Goal: Task Accomplishment & Management: Manage account settings

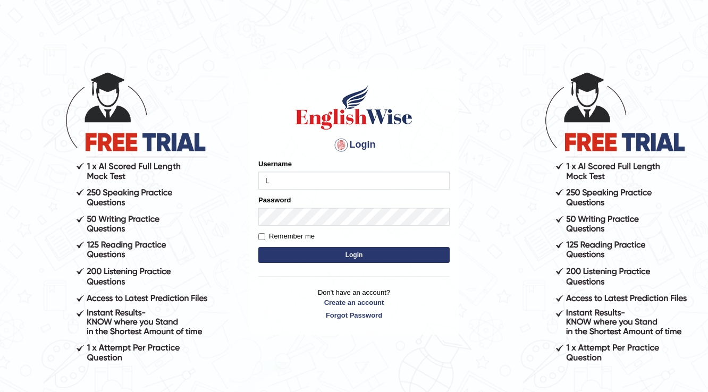
type input "LawrenceFC"
click at [301, 251] on button "Login" at bounding box center [353, 255] width 191 height 16
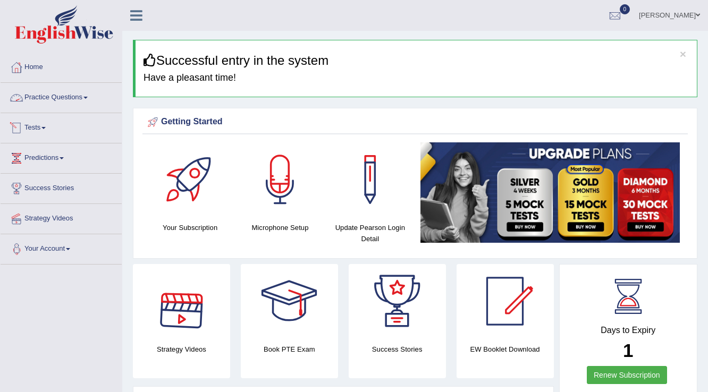
click at [44, 96] on link "Practice Questions" at bounding box center [61, 96] width 121 height 27
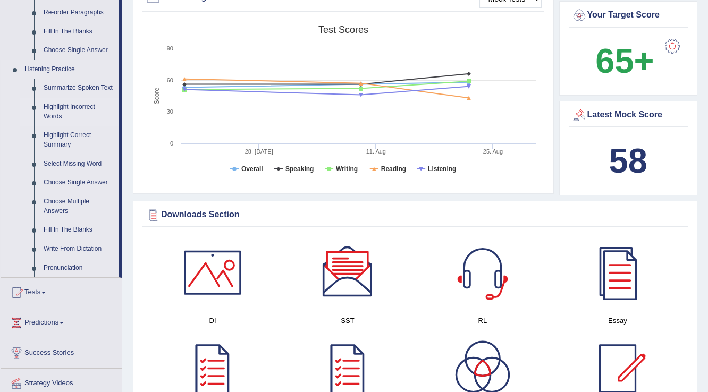
scroll to position [425, 0]
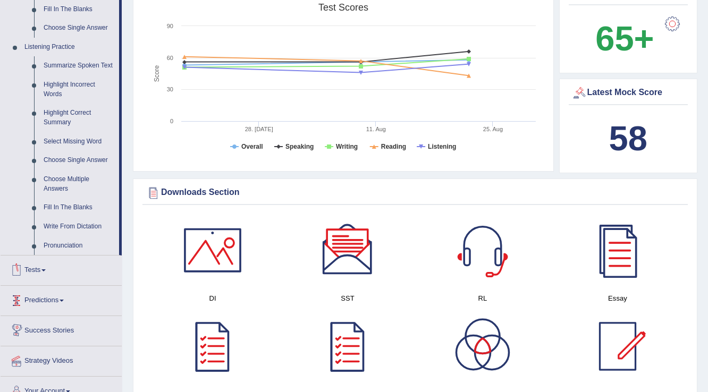
click at [29, 273] on link "Tests" at bounding box center [61, 269] width 121 height 27
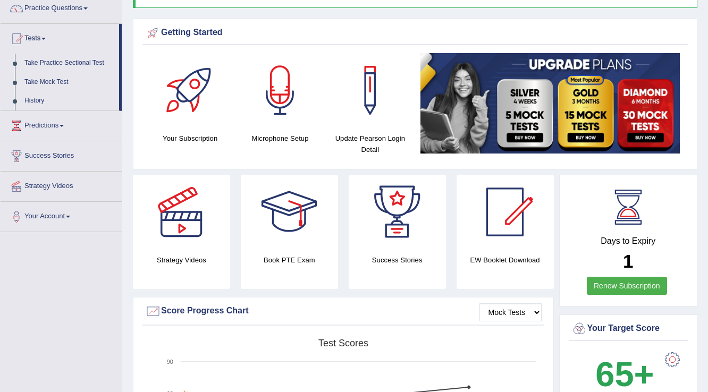
scroll to position [81, 0]
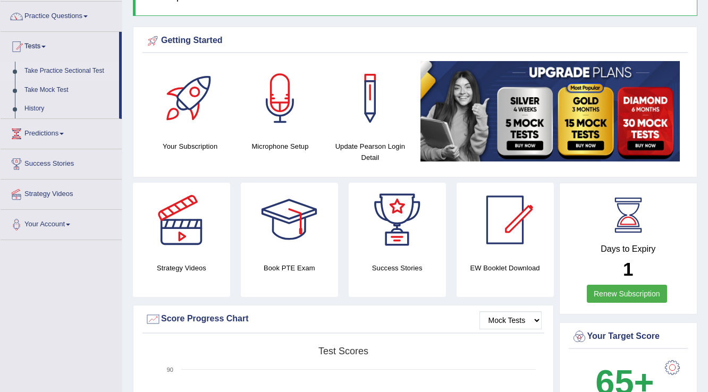
click at [37, 68] on link "Take Practice Sectional Test" at bounding box center [69, 71] width 99 height 19
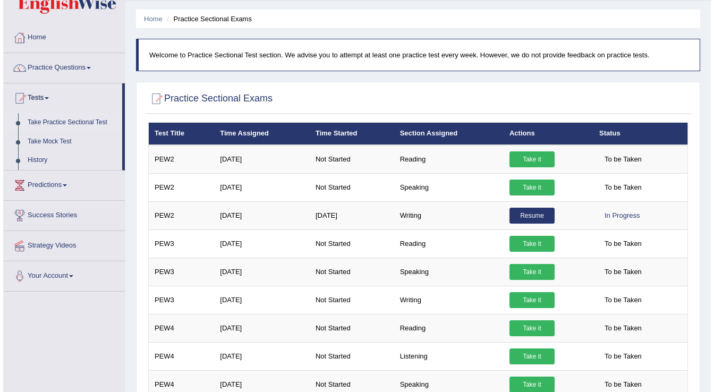
scroll to position [10, 0]
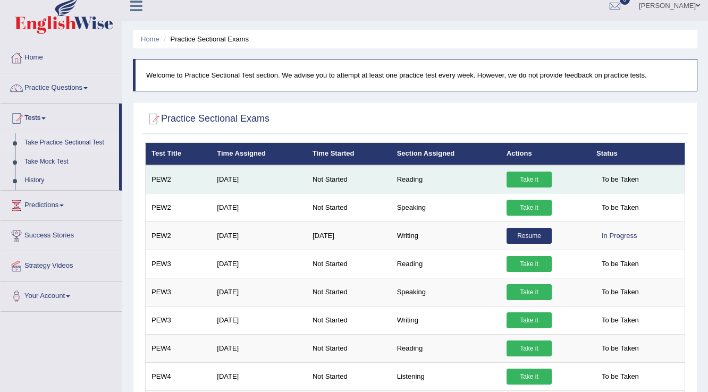
click at [516, 174] on link "Take it" at bounding box center [528, 180] width 45 height 16
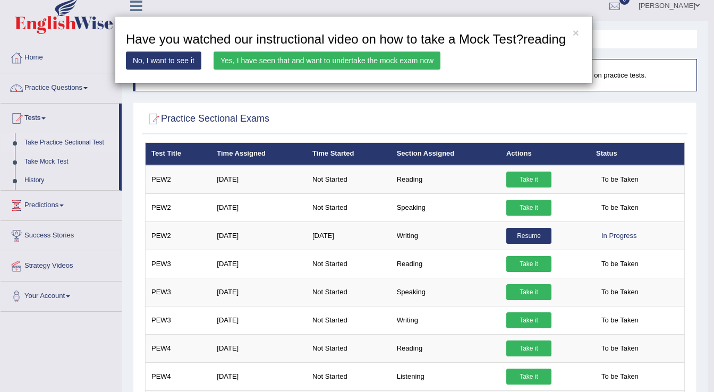
click at [246, 57] on link "Yes, I have seen that and want to undertake the mock exam now" at bounding box center [327, 61] width 227 height 18
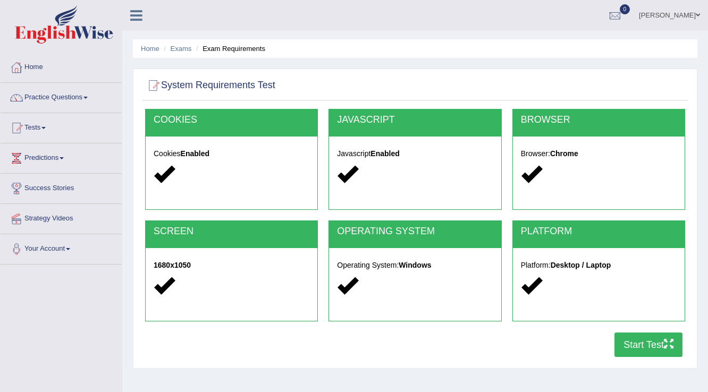
click at [633, 347] on button "Start Test" at bounding box center [648, 345] width 68 height 24
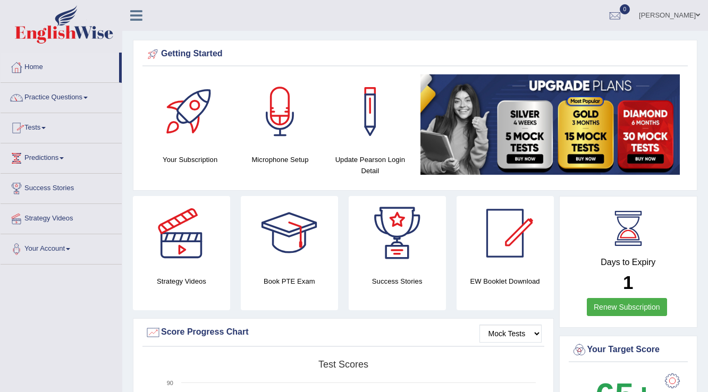
click at [35, 98] on link "Practice Questions" at bounding box center [61, 96] width 121 height 27
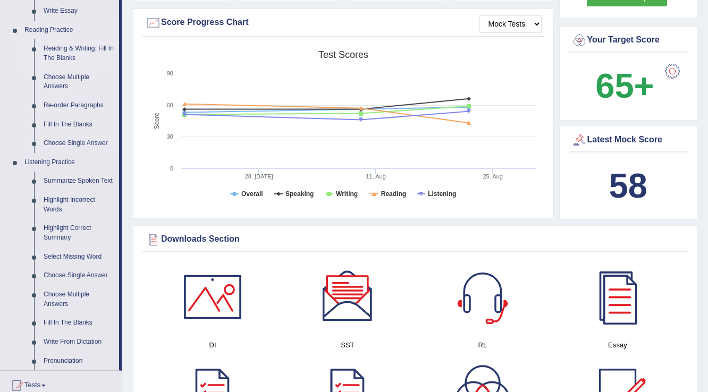
scroll to position [340, 0]
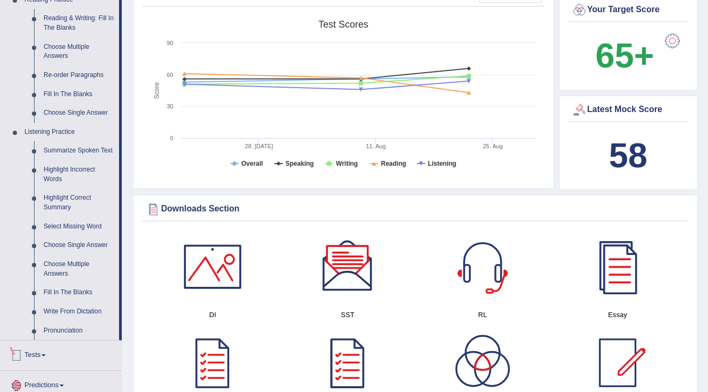
click at [46, 353] on link "Tests" at bounding box center [61, 354] width 121 height 27
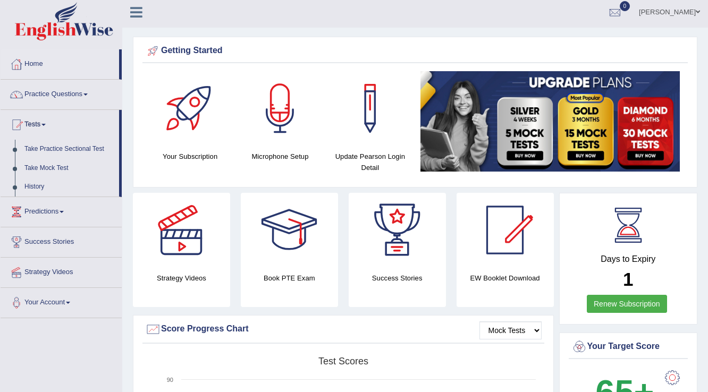
scroll to position [0, 0]
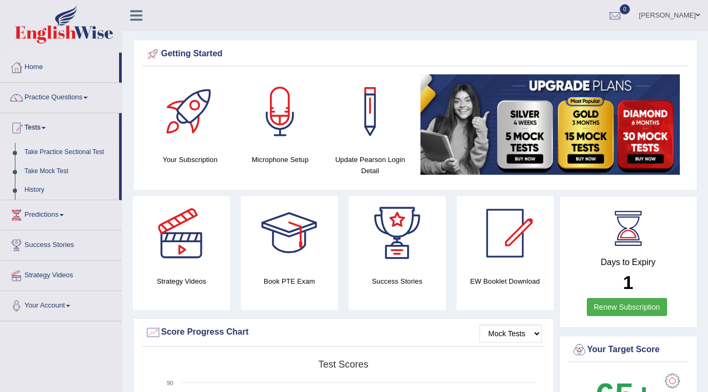
click at [47, 155] on link "Take Practice Sectional Test" at bounding box center [69, 152] width 99 height 19
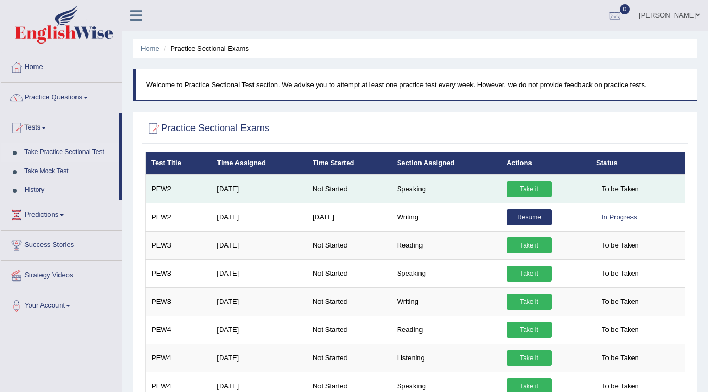
click at [527, 192] on link "Take it" at bounding box center [528, 189] width 45 height 16
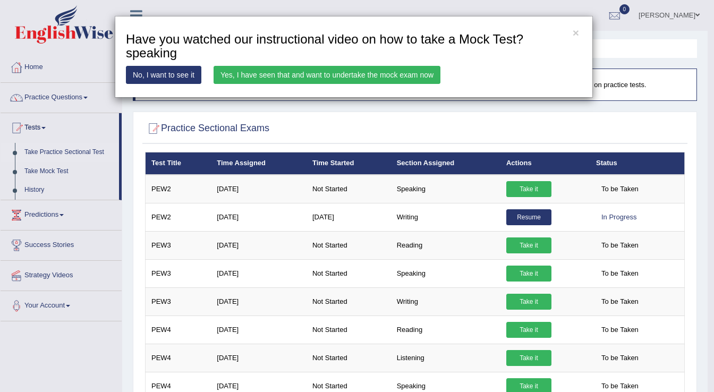
click at [248, 73] on link "Yes, I have seen that and want to undertake the mock exam now" at bounding box center [327, 75] width 227 height 18
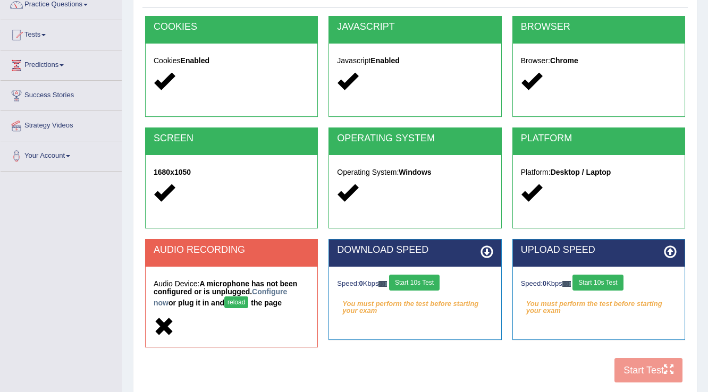
scroll to position [166, 0]
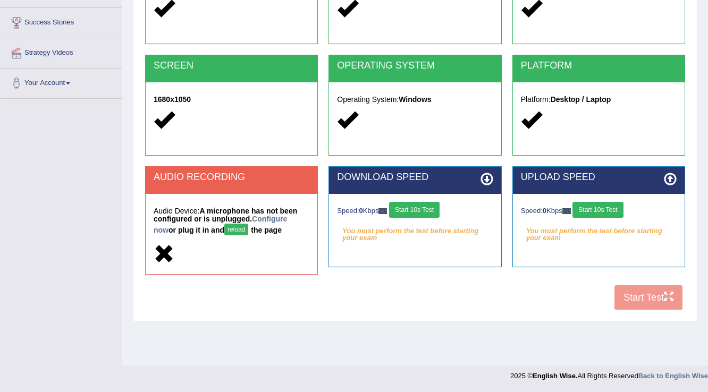
click at [420, 211] on button "Start 10s Test" at bounding box center [414, 210] width 50 height 16
click at [224, 229] on button "reload" at bounding box center [236, 230] width 24 height 12
click at [609, 213] on button "Start 10s Test" at bounding box center [597, 210] width 50 height 16
click at [416, 210] on button "Start 10s Test" at bounding box center [414, 210] width 50 height 16
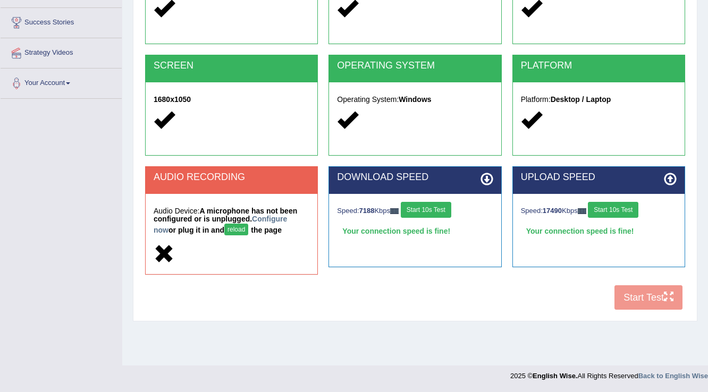
click at [224, 228] on button "reload" at bounding box center [236, 230] width 24 height 12
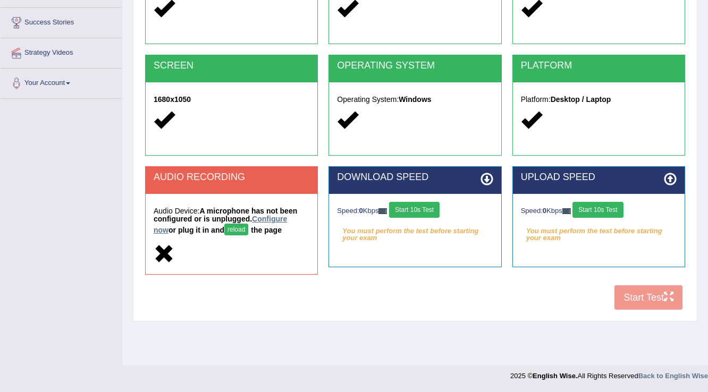
click at [283, 219] on link "Configure now" at bounding box center [220, 225] width 133 height 20
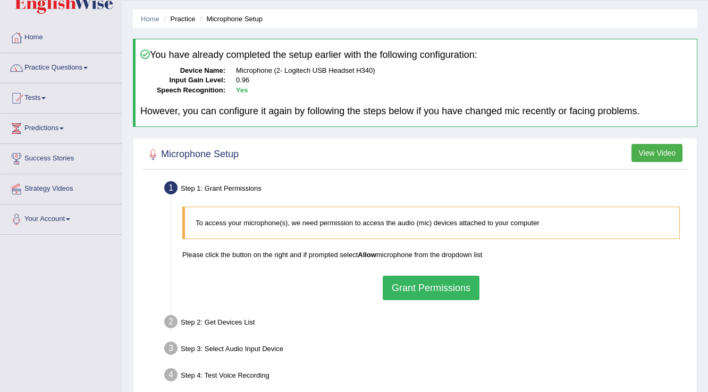
scroll to position [43, 0]
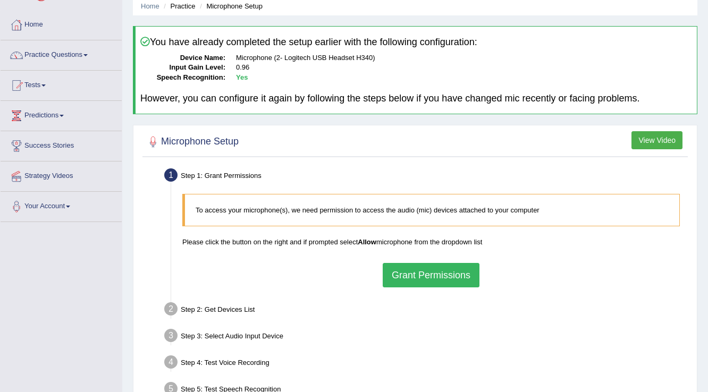
click at [423, 270] on button "Grant Permissions" at bounding box center [431, 275] width 97 height 24
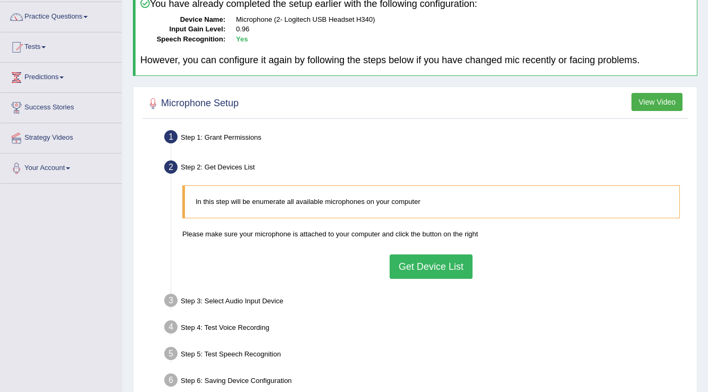
scroll to position [85, 0]
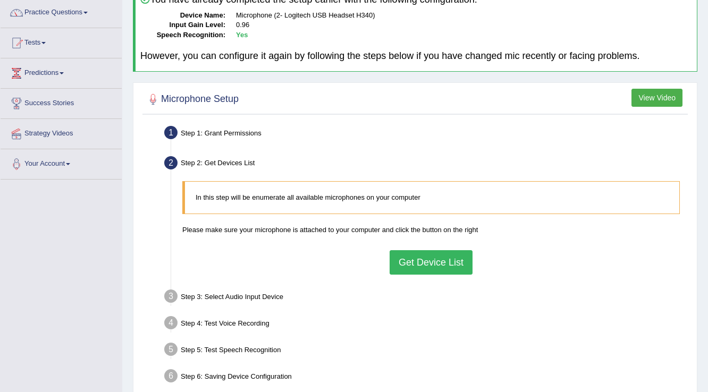
click at [418, 264] on button "Get Device List" at bounding box center [430, 262] width 83 height 24
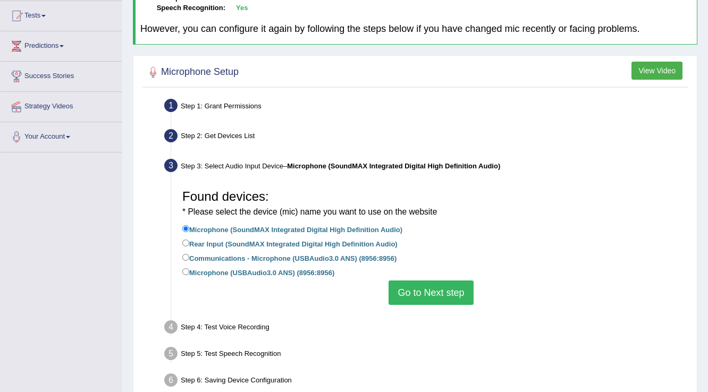
scroll to position [128, 0]
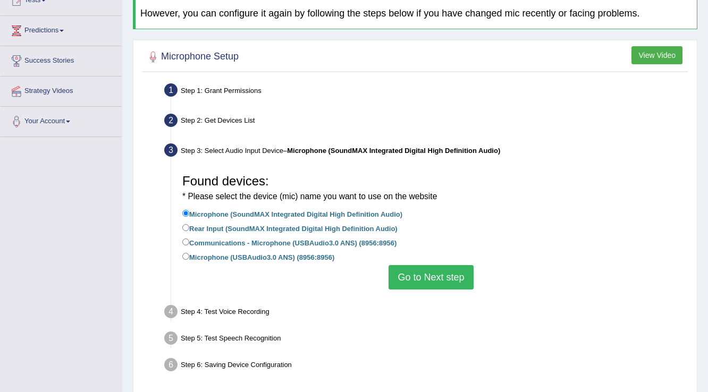
click at [413, 283] on button "Go to Next step" at bounding box center [430, 277] width 84 height 24
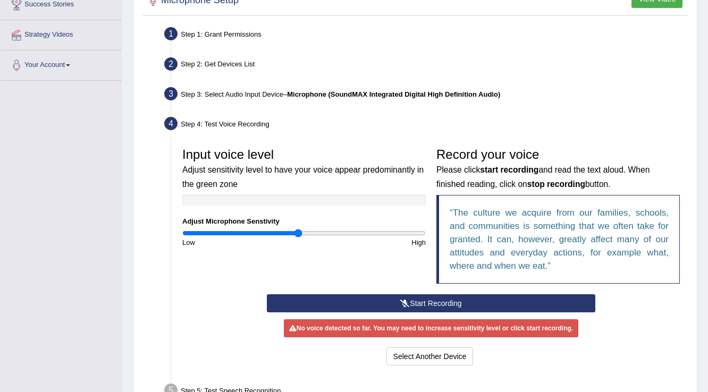
scroll to position [213, 0]
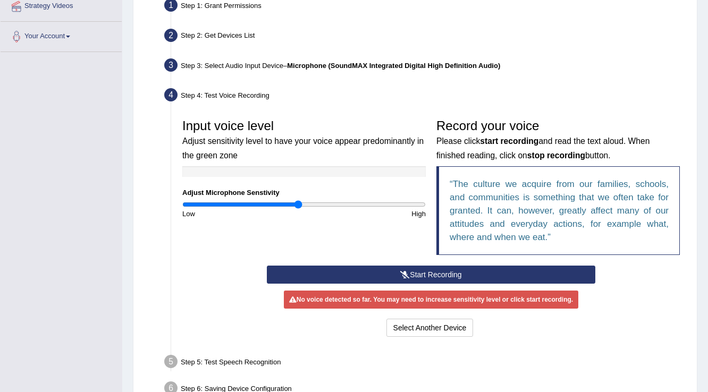
click at [455, 277] on button "Start Recording" at bounding box center [431, 275] width 328 height 18
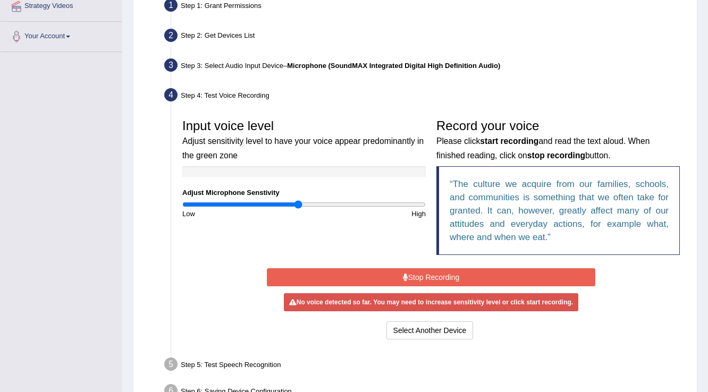
click at [397, 281] on button "Stop Recording" at bounding box center [431, 277] width 328 height 18
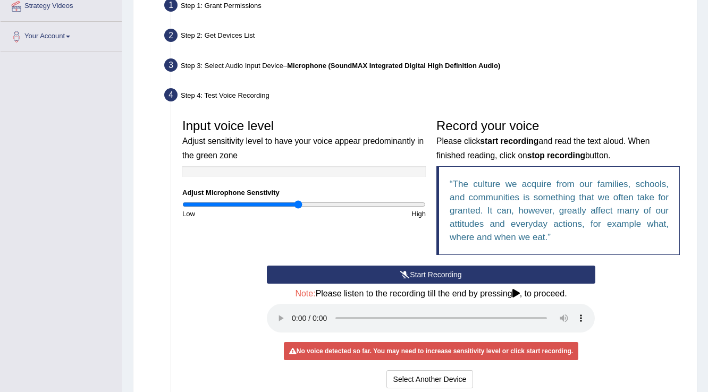
scroll to position [255, 0]
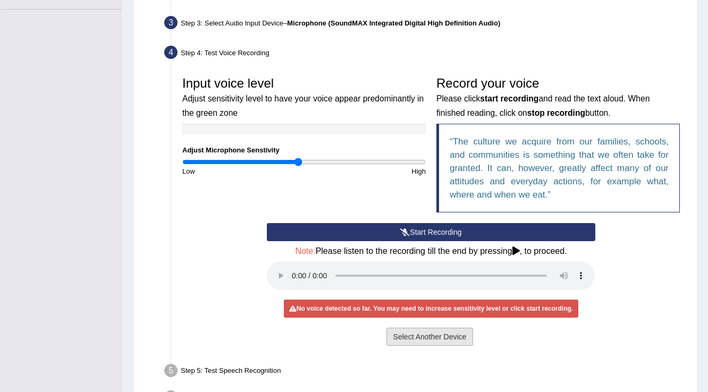
click at [453, 338] on button "Select Another Device" at bounding box center [429, 337] width 87 height 18
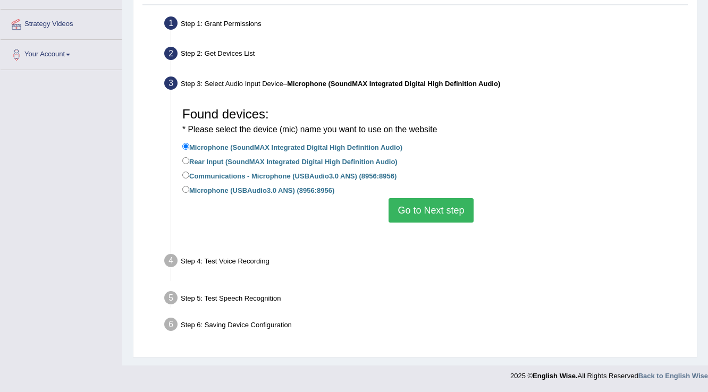
scroll to position [167, 0]
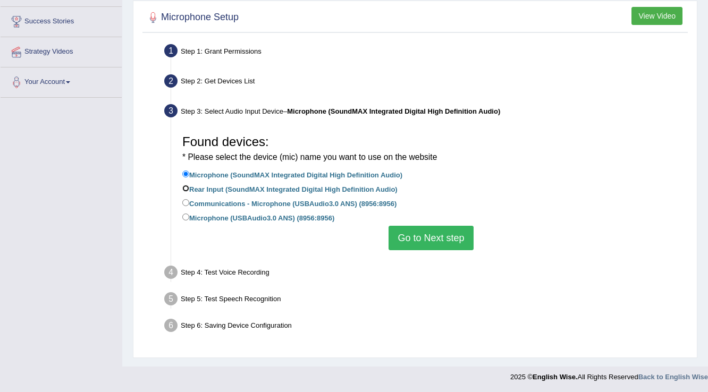
click at [185, 185] on input "Rear Input (SoundMAX Integrated Digital High Definition Audio)" at bounding box center [185, 188] width 7 height 7
radio input "true"
click at [404, 241] on button "Go to Next step" at bounding box center [430, 238] width 84 height 24
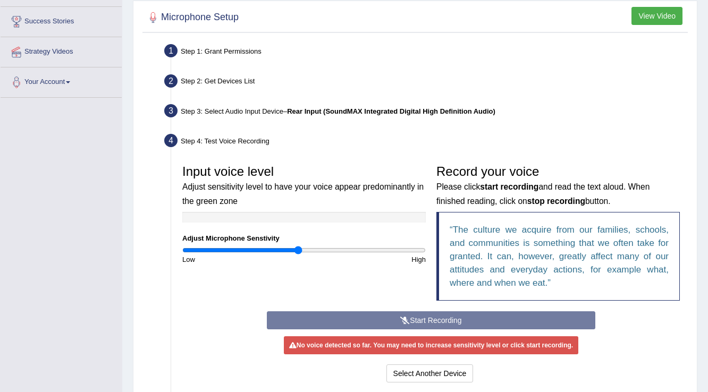
click at [353, 320] on div "Start Recording Stop Recording Note: Please listen to the recording till the en…" at bounding box center [430, 348] width 338 height 74
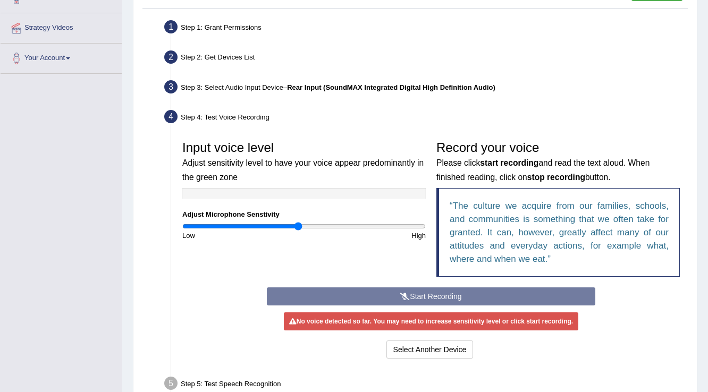
scroll to position [209, 0]
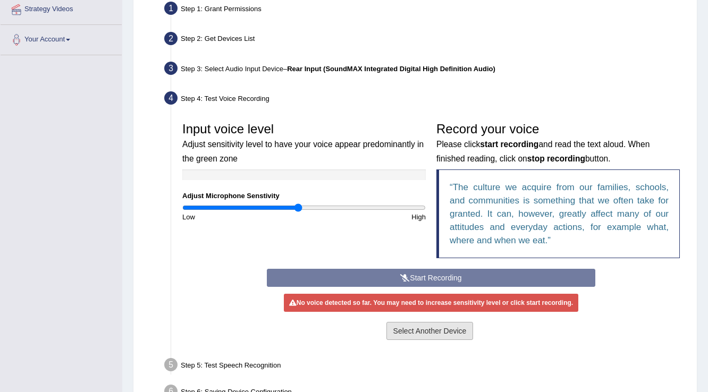
click at [403, 328] on button "Select Another Device" at bounding box center [429, 331] width 87 height 18
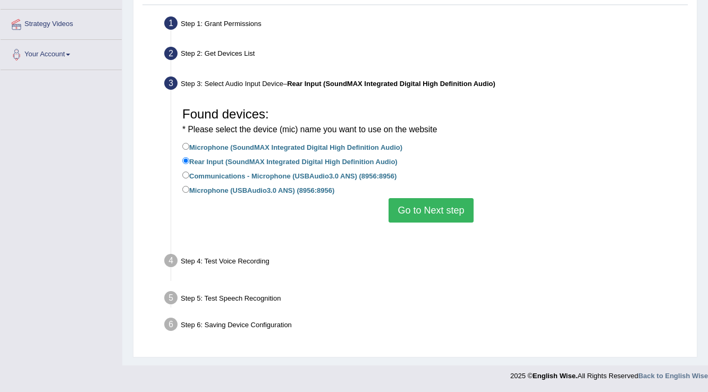
scroll to position [167, 0]
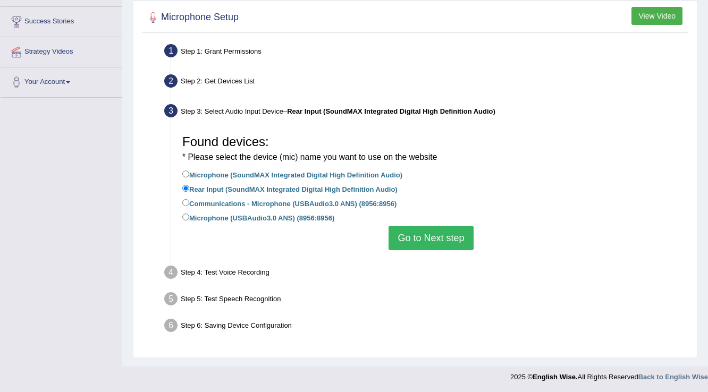
click at [193, 200] on label "Communications - Microphone (USBAudio3.0 ANS) (8956:8956)" at bounding box center [289, 203] width 214 height 12
click at [189, 200] on input "Communications - Microphone (USBAudio3.0 ANS) (8956:8956)" at bounding box center [185, 202] width 7 height 7
radio input "true"
click at [226, 216] on label "Microphone (USBAudio3.0 ANS) (8956:8956)" at bounding box center [258, 217] width 152 height 12
click at [189, 216] on input "Microphone (USBAudio3.0 ANS) (8956:8956)" at bounding box center [185, 217] width 7 height 7
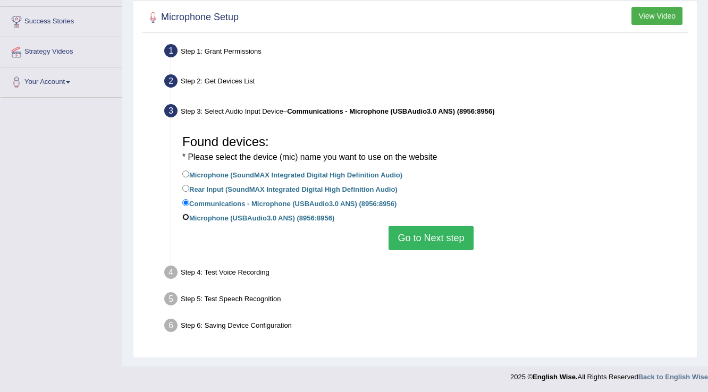
radio input "true"
click at [445, 242] on button "Go to Next step" at bounding box center [430, 238] width 84 height 24
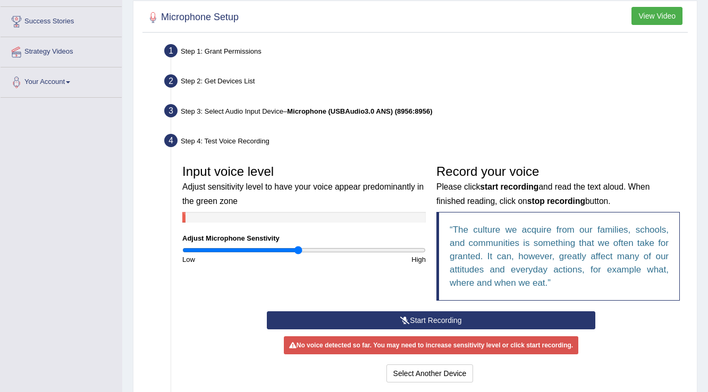
click at [395, 320] on button "Start Recording" at bounding box center [431, 320] width 328 height 18
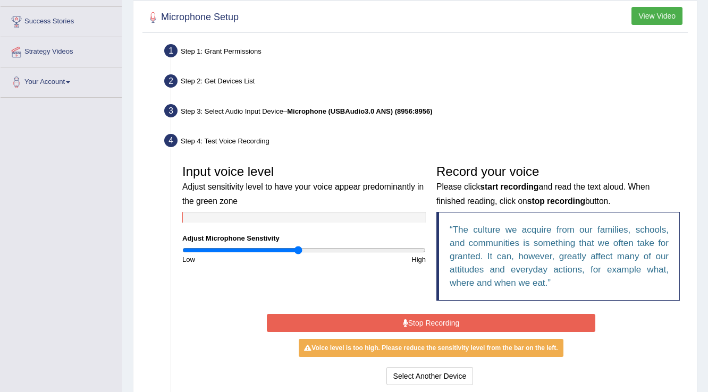
click at [387, 323] on button "Stop Recording" at bounding box center [431, 323] width 328 height 18
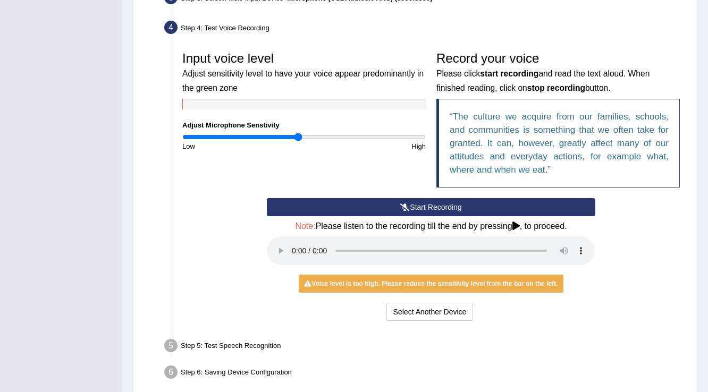
scroll to position [326, 0]
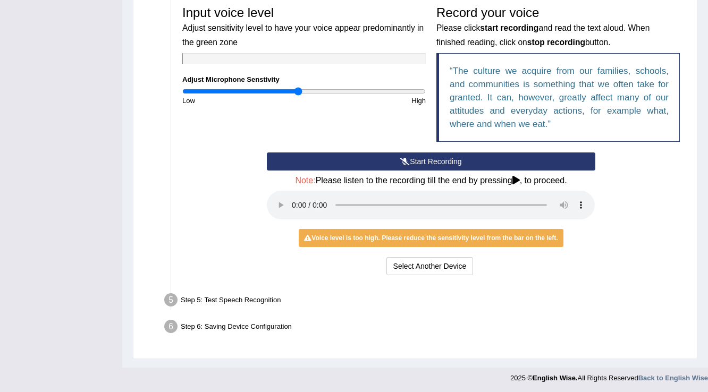
click at [648, 275] on div "Start Recording Stop Recording Note: Please listen to the recording till the en…" at bounding box center [431, 214] width 508 height 125
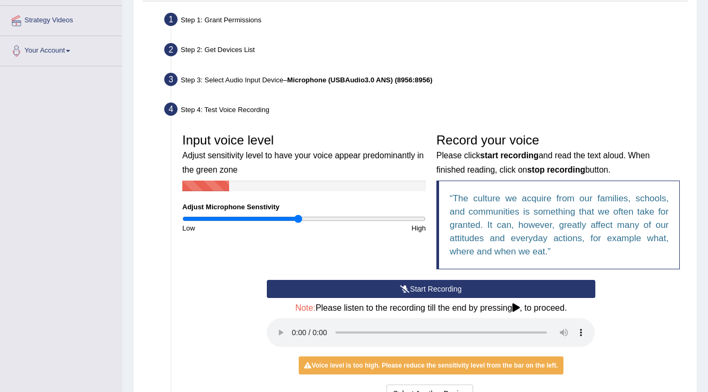
scroll to position [0, 0]
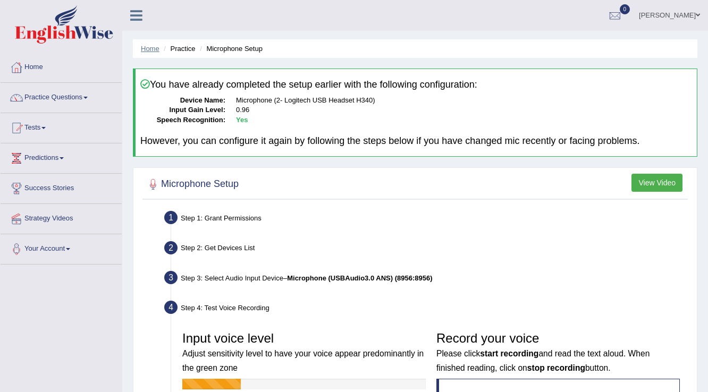
click at [149, 45] on link "Home" at bounding box center [150, 49] width 19 height 8
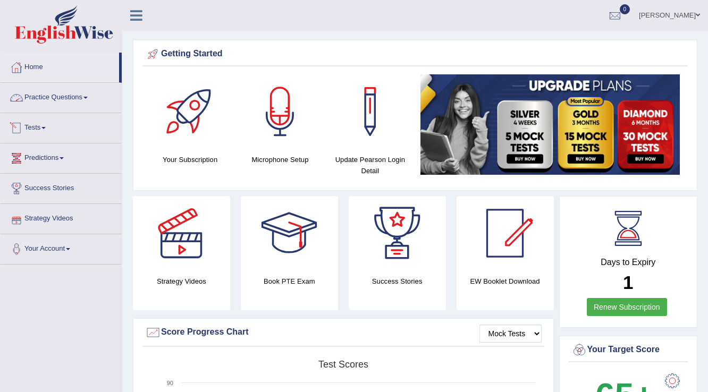
click at [38, 98] on link "Practice Questions" at bounding box center [61, 96] width 121 height 27
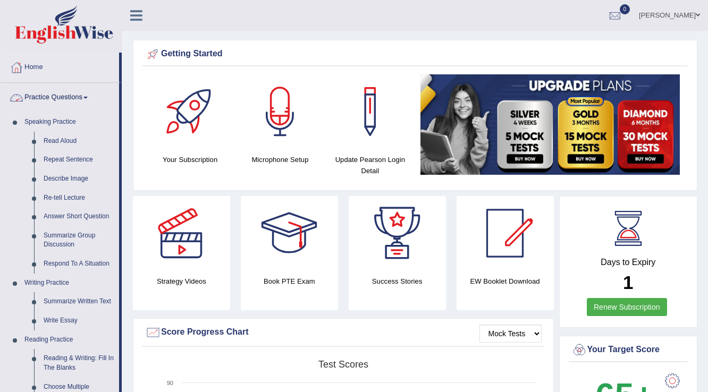
click at [64, 100] on link "Practice Questions" at bounding box center [60, 96] width 118 height 27
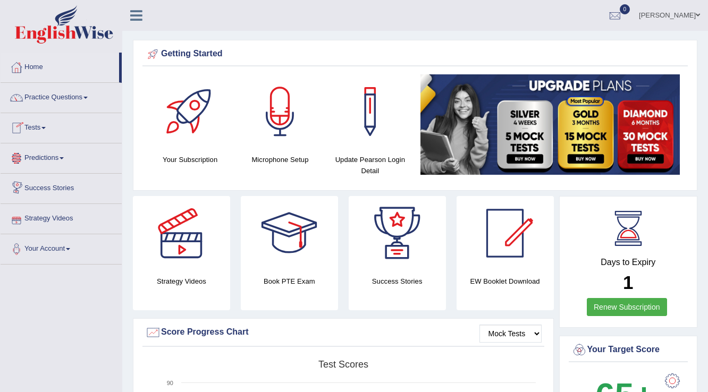
click at [45, 129] on link "Tests" at bounding box center [61, 126] width 121 height 27
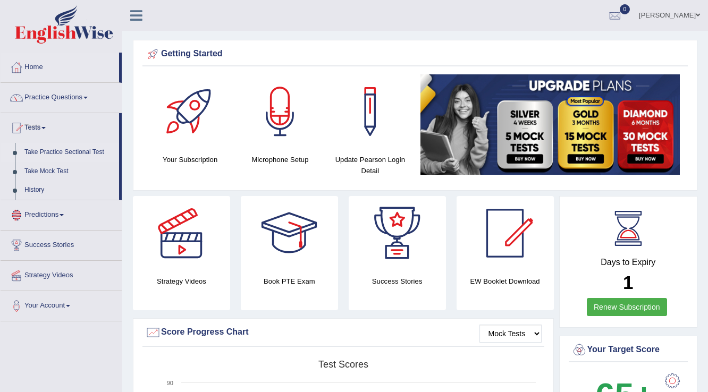
click at [49, 149] on link "Take Practice Sectional Test" at bounding box center [69, 152] width 99 height 19
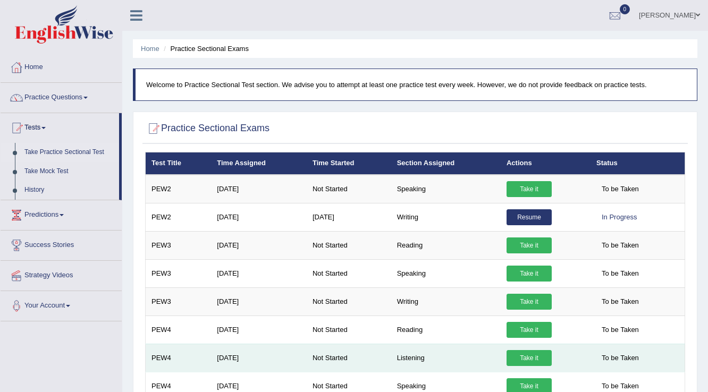
click at [529, 351] on link "Take it" at bounding box center [528, 358] width 45 height 16
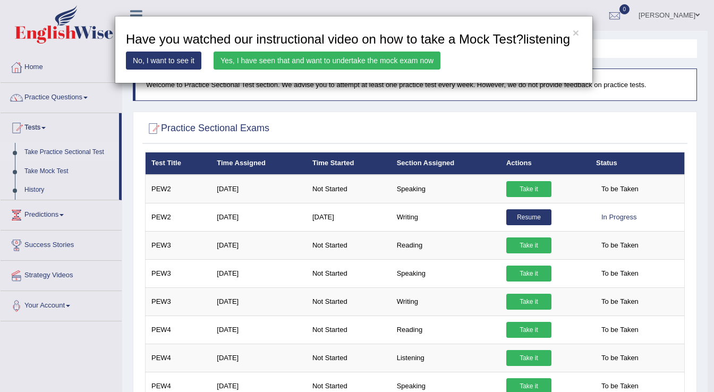
click at [271, 62] on link "Yes, I have seen that and want to undertake the mock exam now" at bounding box center [327, 61] width 227 height 18
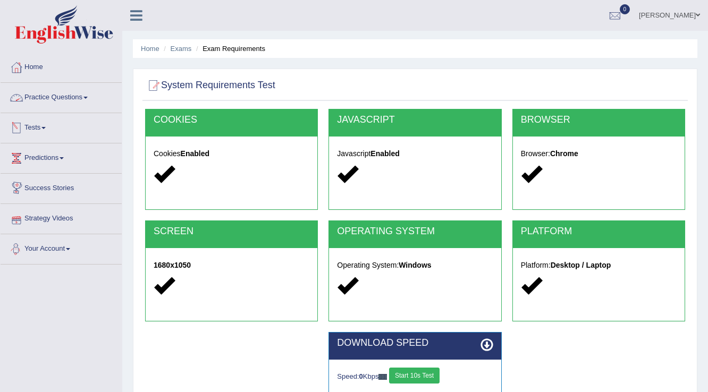
scroll to position [166, 0]
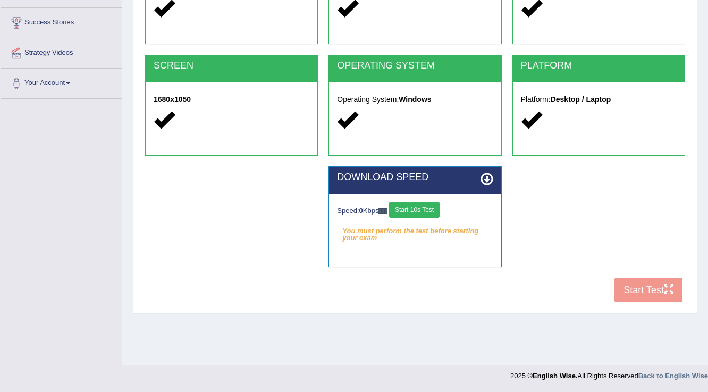
click at [426, 208] on button "Start 10s Test" at bounding box center [414, 210] width 50 height 16
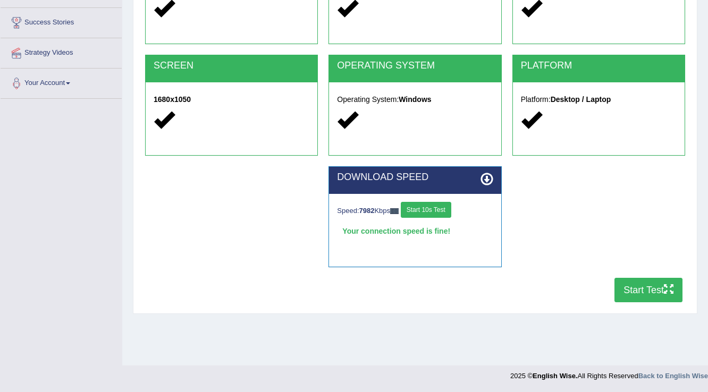
click at [628, 289] on button "Start Test" at bounding box center [648, 290] width 68 height 24
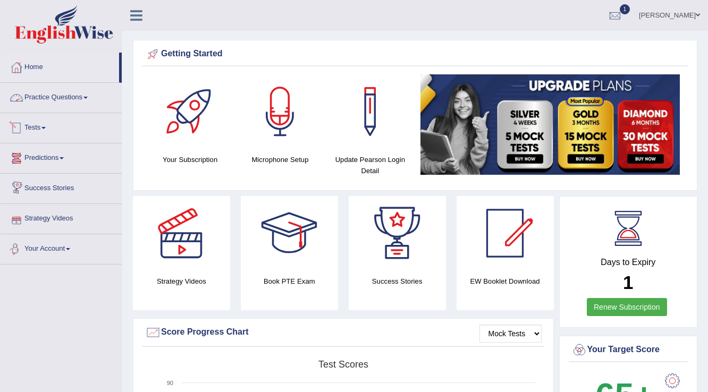
click at [70, 100] on link "Practice Questions" at bounding box center [61, 96] width 121 height 27
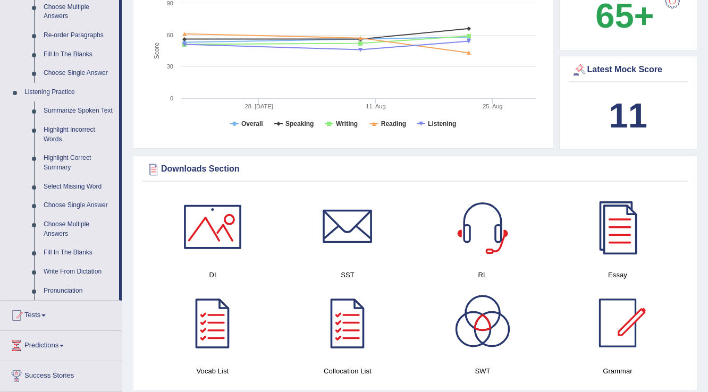
scroll to position [383, 0]
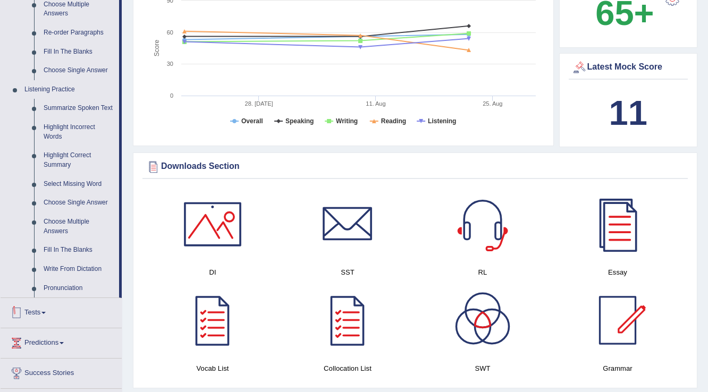
click at [47, 310] on link "Tests" at bounding box center [61, 311] width 121 height 27
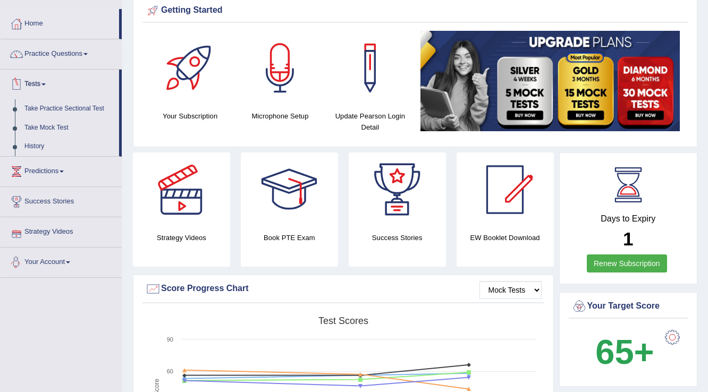
scroll to position [40, 0]
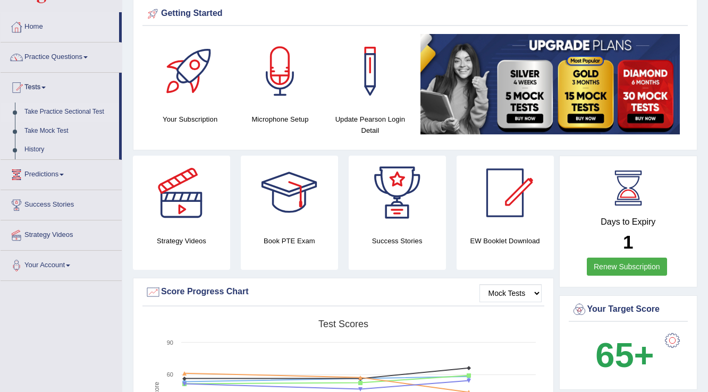
click at [37, 112] on link "Take Practice Sectional Test" at bounding box center [69, 112] width 99 height 19
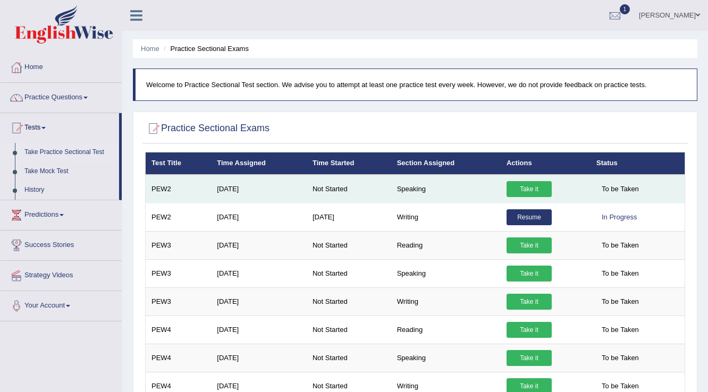
click at [512, 188] on link "Take it" at bounding box center [528, 189] width 45 height 16
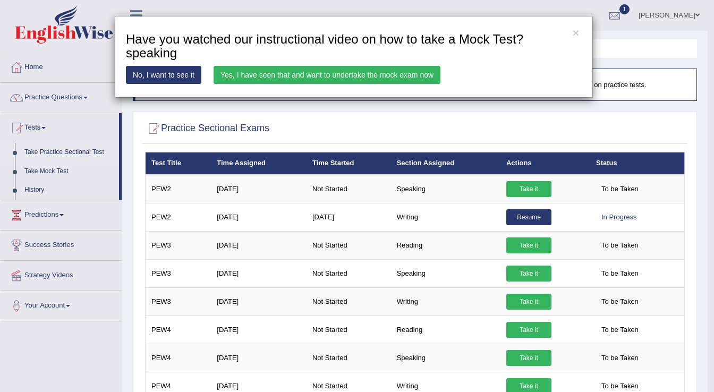
click at [262, 72] on link "Yes, I have seen that and want to undertake the mock exam now" at bounding box center [327, 75] width 227 height 18
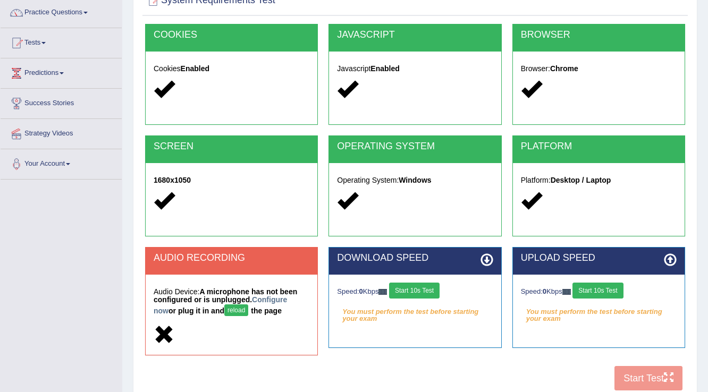
click at [420, 293] on button "Start 10s Test" at bounding box center [414, 291] width 50 height 16
click at [597, 292] on button "Start 10s Test" at bounding box center [597, 291] width 50 height 16
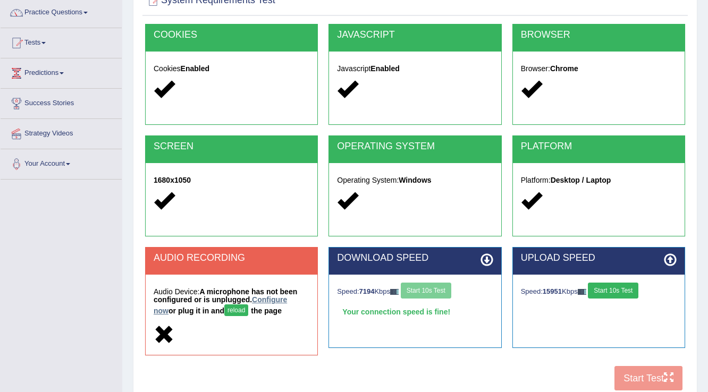
click at [270, 301] on link "Configure now" at bounding box center [220, 305] width 133 height 20
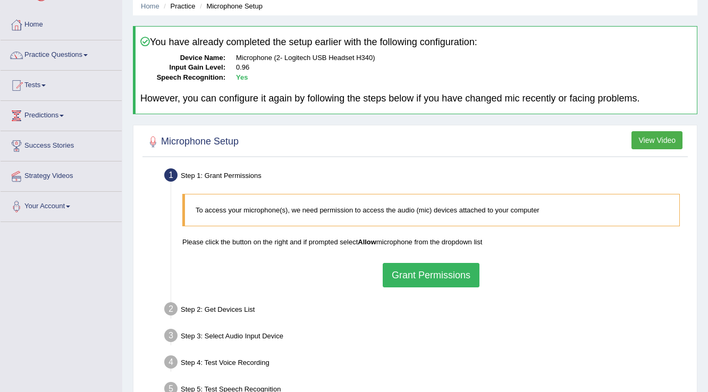
scroll to position [85, 0]
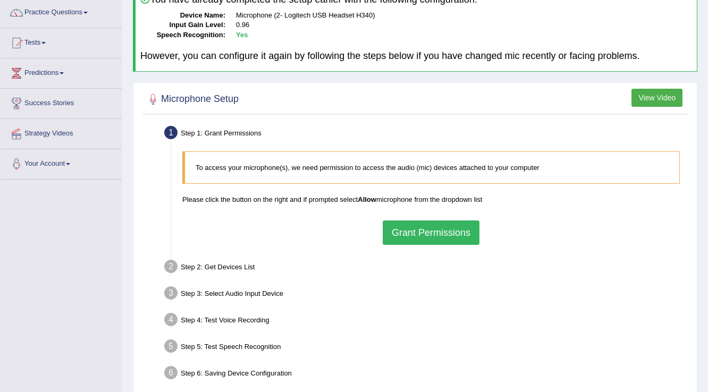
click at [421, 235] on button "Grant Permissions" at bounding box center [431, 233] width 97 height 24
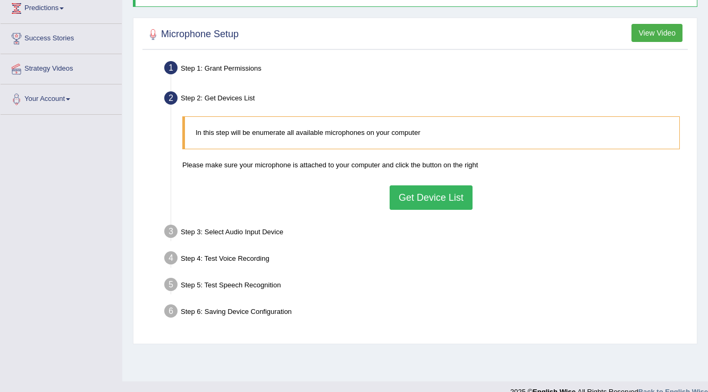
scroll to position [166, 0]
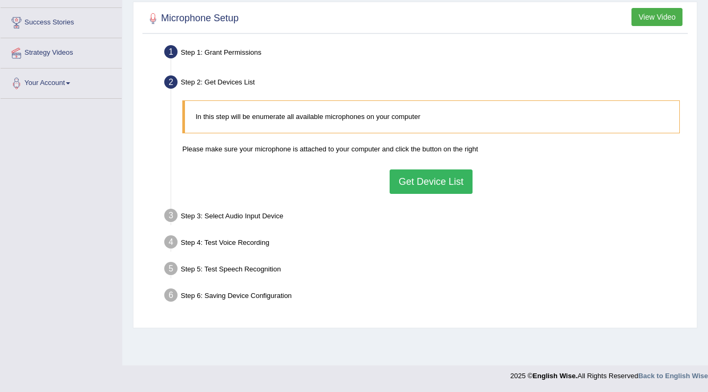
click at [428, 184] on button "Get Device List" at bounding box center [430, 181] width 83 height 24
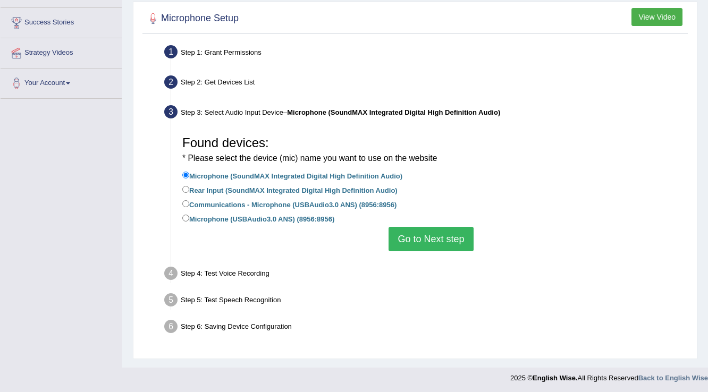
click at [225, 222] on label "Microphone (USBAudio3.0 ANS) (8956:8956)" at bounding box center [258, 219] width 152 height 12
click at [189, 222] on input "Microphone (USBAudio3.0 ANS) (8956:8956)" at bounding box center [185, 218] width 7 height 7
radio input "true"
click at [400, 241] on button "Go to Next step" at bounding box center [430, 239] width 84 height 24
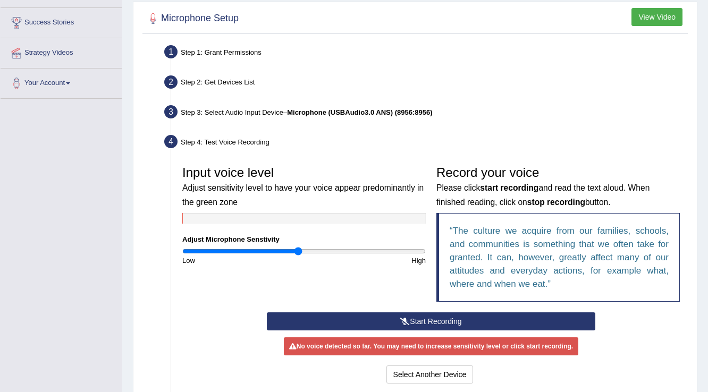
click at [320, 320] on button "Start Recording" at bounding box center [431, 321] width 328 height 18
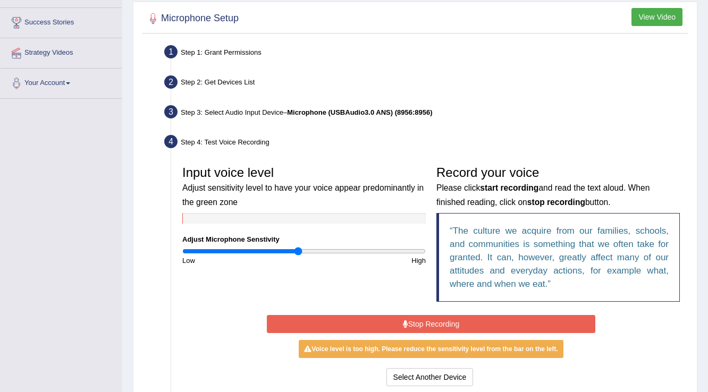
click at [379, 324] on button "Stop Recording" at bounding box center [431, 324] width 328 height 18
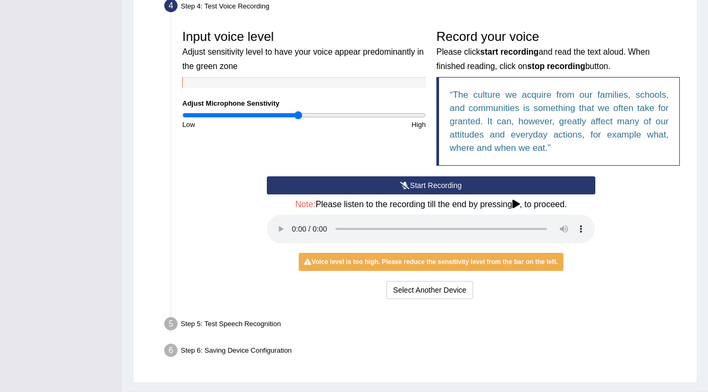
scroll to position [326, 0]
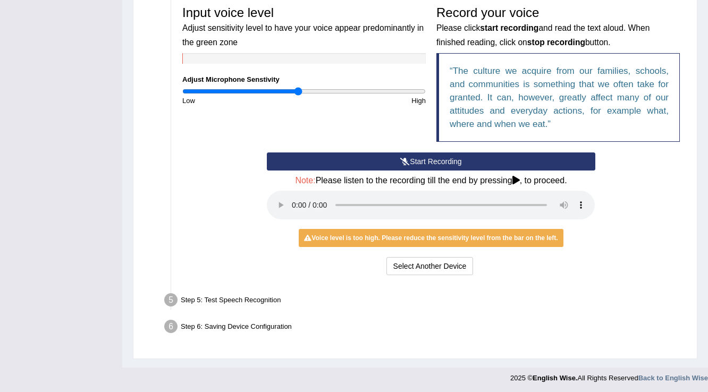
click at [584, 290] on div "Step 5: Test Speech Recognition" at bounding box center [425, 301] width 532 height 23
click at [249, 327] on div "Step 6: Saving Device Configuration" at bounding box center [425, 328] width 532 height 23
click at [445, 268] on button "Select Another Device" at bounding box center [429, 266] width 87 height 18
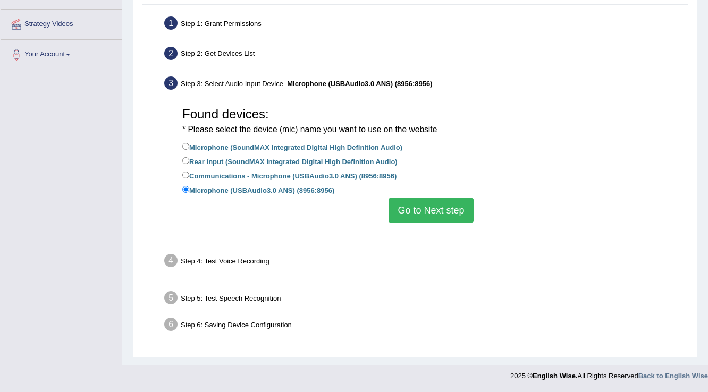
scroll to position [167, 0]
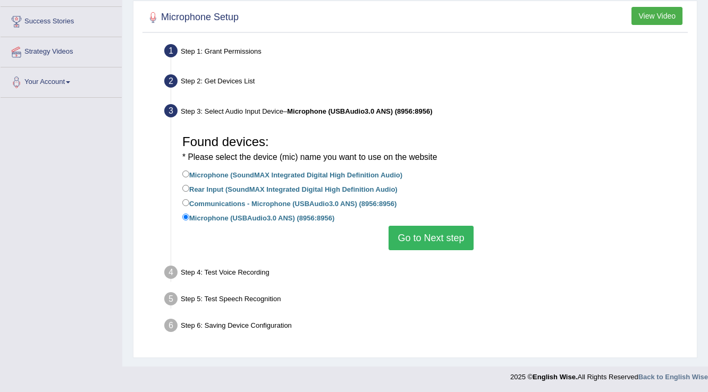
click at [445, 244] on button "Go to Next step" at bounding box center [430, 238] width 84 height 24
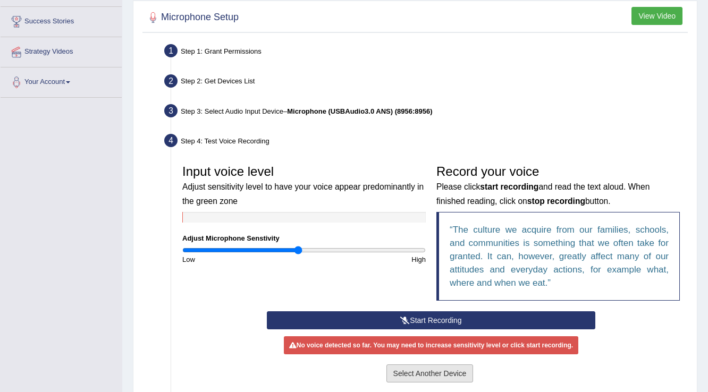
click at [465, 368] on button "Select Another Device" at bounding box center [429, 373] width 87 height 18
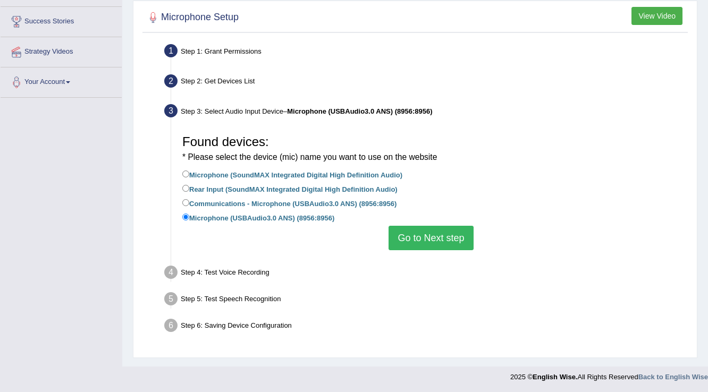
click at [293, 198] on label "Communications - Microphone (USBAudio3.0 ANS) (8956:8956)" at bounding box center [289, 203] width 214 height 12
click at [189, 199] on input "Communications - Microphone (USBAudio3.0 ANS) (8956:8956)" at bounding box center [185, 202] width 7 height 7
radio input "true"
click at [403, 237] on button "Go to Next step" at bounding box center [430, 238] width 84 height 24
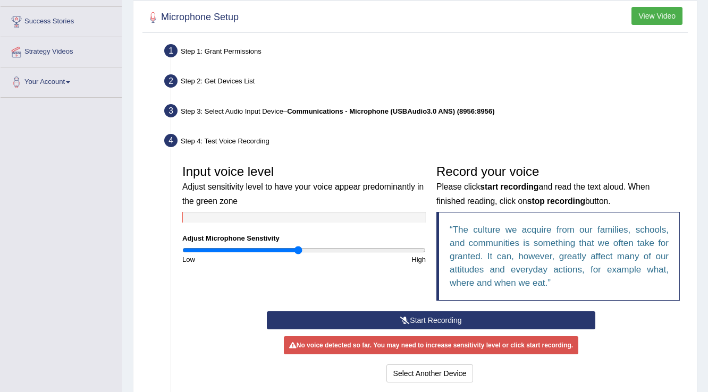
click at [378, 314] on button "Start Recording" at bounding box center [431, 320] width 328 height 18
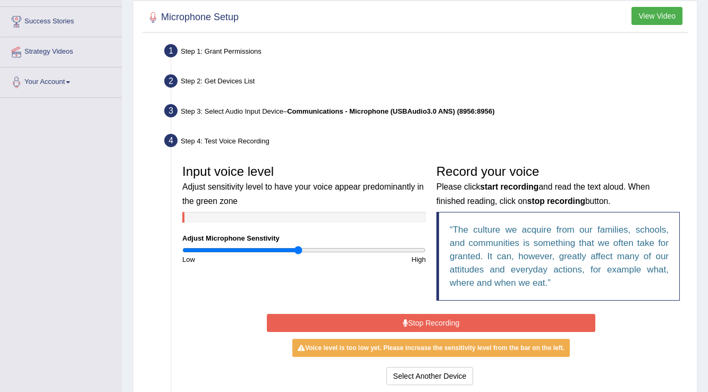
click at [376, 317] on button "Stop Recording" at bounding box center [431, 323] width 328 height 18
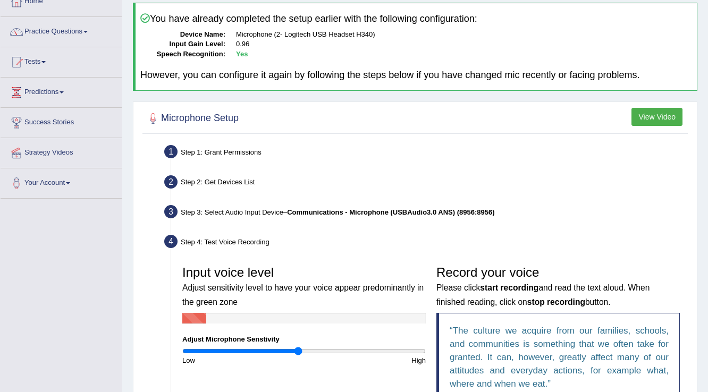
scroll to position [28, 0]
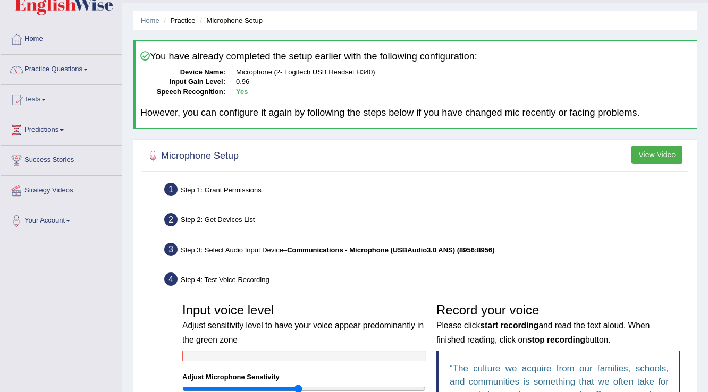
click at [244, 160] on div at bounding box center [415, 157] width 540 height 22
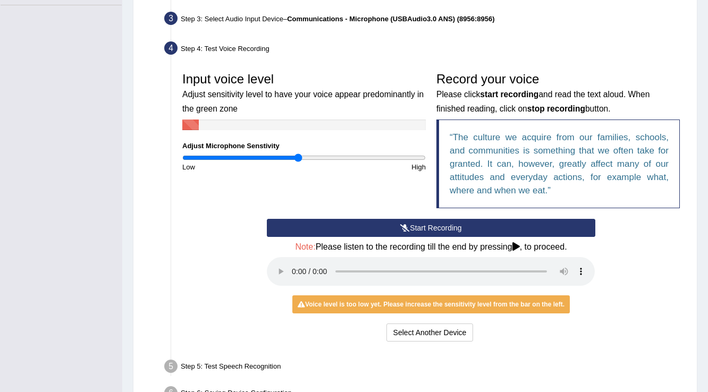
scroll to position [326, 0]
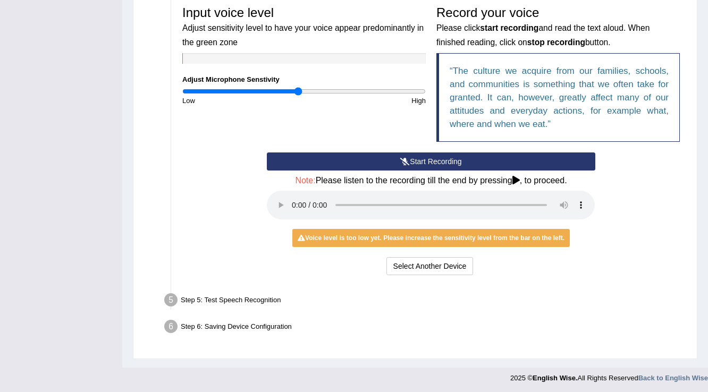
click at [198, 297] on div "Step 5: Test Speech Recognition" at bounding box center [425, 301] width 532 height 23
click at [668, 376] on strong "Back to English Wise" at bounding box center [673, 378] width 70 height 8
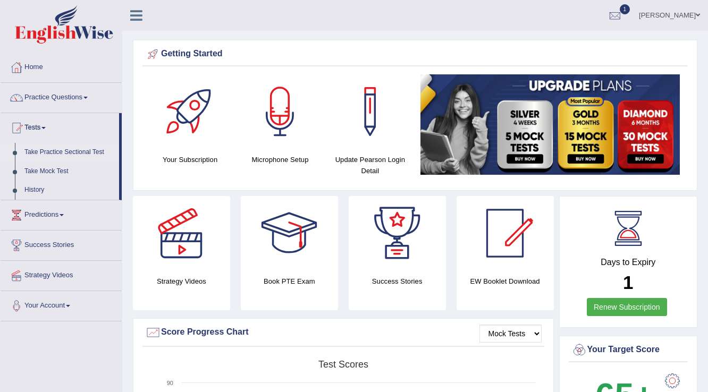
click at [56, 149] on link "Take Practice Sectional Test" at bounding box center [69, 152] width 99 height 19
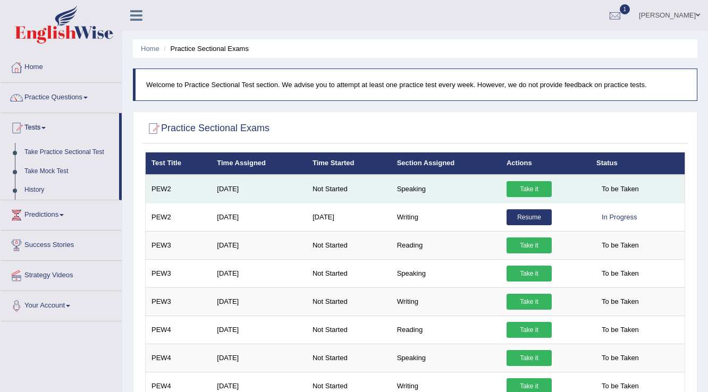
click at [547, 187] on link "Take it" at bounding box center [528, 189] width 45 height 16
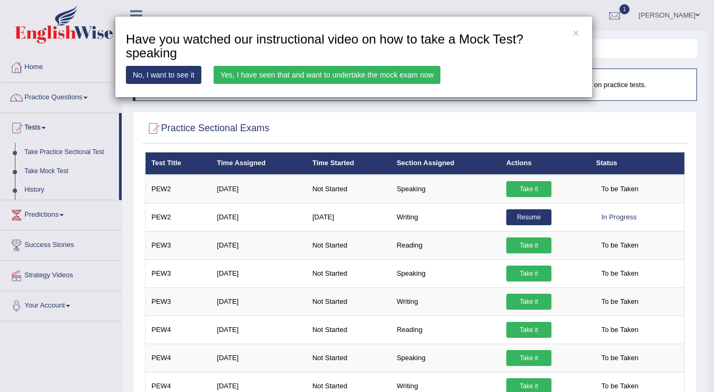
click at [225, 78] on link "Yes, I have seen that and want to undertake the mock exam now" at bounding box center [327, 75] width 227 height 18
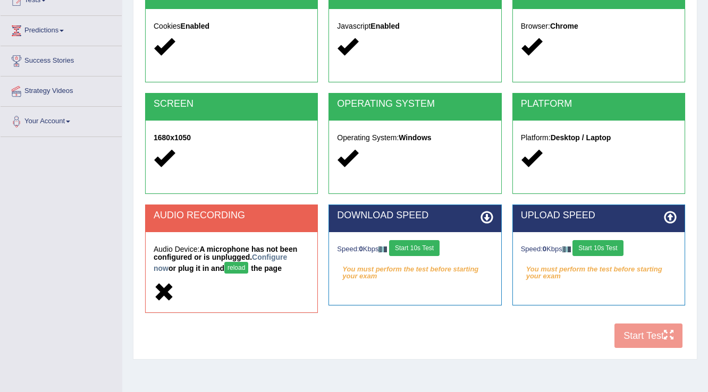
click at [224, 268] on button "reload" at bounding box center [236, 268] width 24 height 12
click at [428, 249] on button "Start 10s Test" at bounding box center [414, 248] width 50 height 16
click at [601, 248] on button "Start 10s Test" at bounding box center [597, 248] width 50 height 16
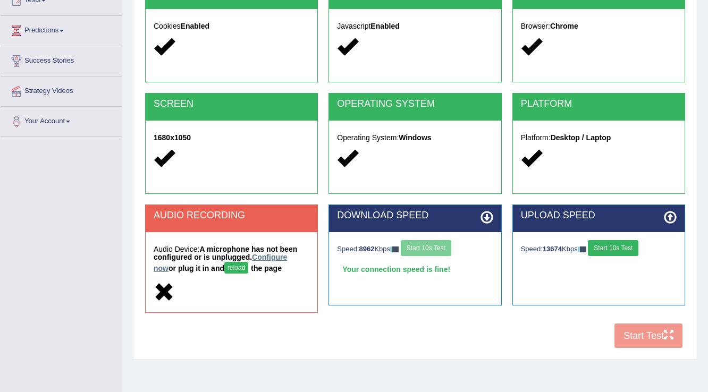
click at [274, 258] on link "Configure now" at bounding box center [220, 263] width 133 height 20
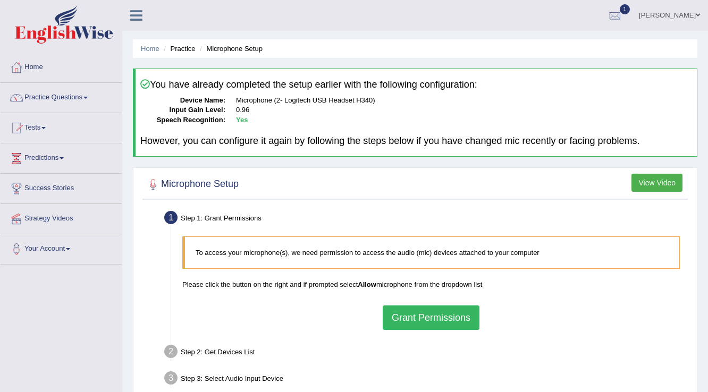
click at [412, 319] on button "Grant Permissions" at bounding box center [431, 318] width 97 height 24
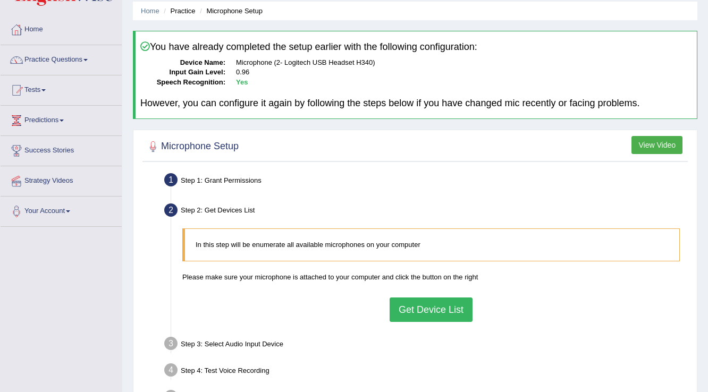
scroll to position [85, 0]
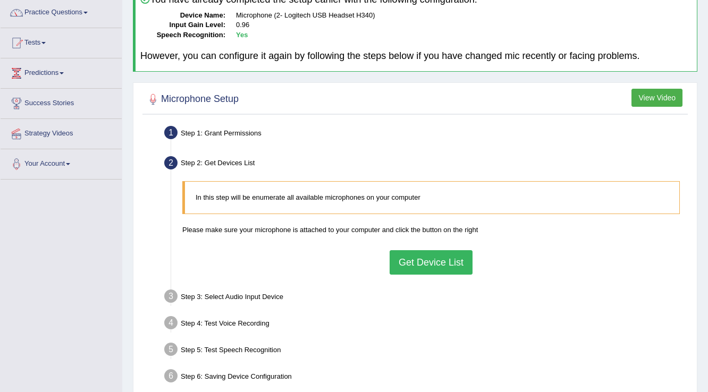
click at [431, 264] on button "Get Device List" at bounding box center [430, 262] width 83 height 24
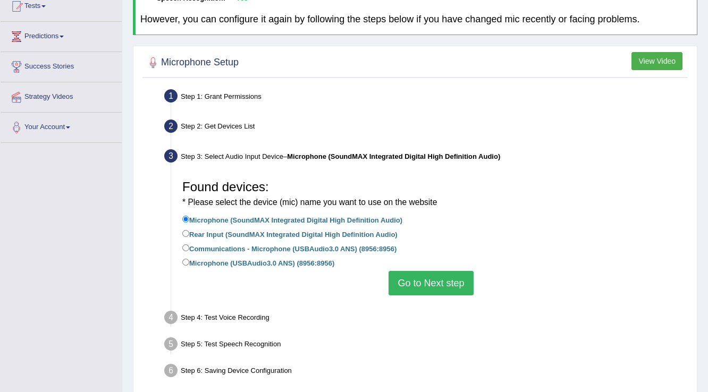
scroll to position [128, 0]
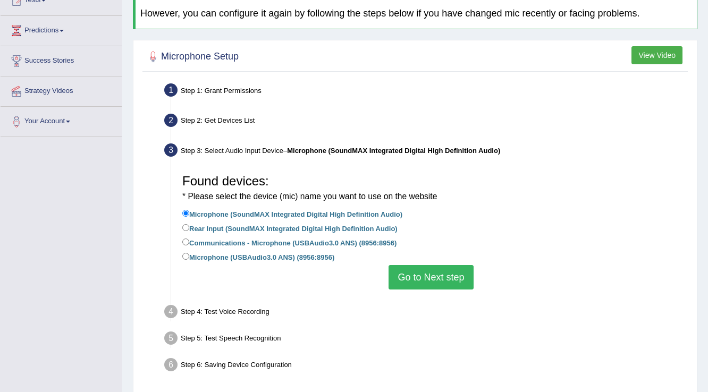
click at [223, 259] on label "Microphone (USBAudio3.0 ANS) (8956:8956)" at bounding box center [258, 257] width 152 height 12
click at [189, 259] on input "Microphone (USBAudio3.0 ANS) (8956:8956)" at bounding box center [185, 256] width 7 height 7
radio input "true"
click at [455, 288] on button "Go to Next step" at bounding box center [430, 277] width 84 height 24
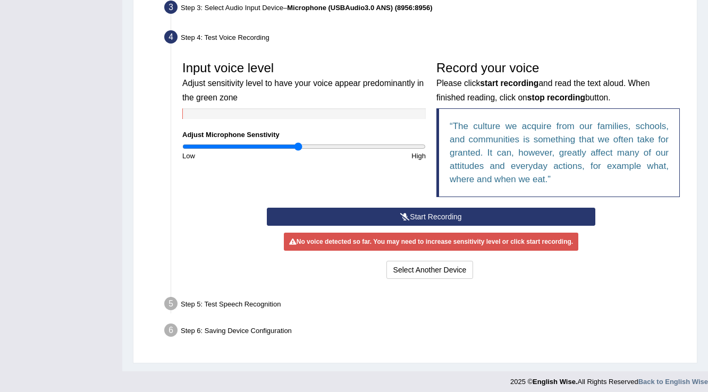
scroll to position [274, 0]
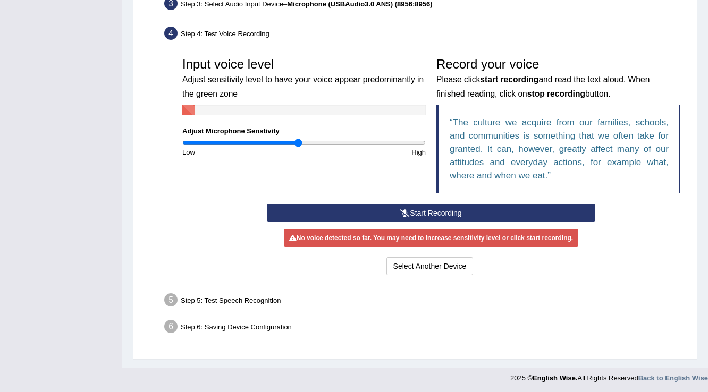
click at [406, 242] on div "No voice detected so far. You may need to increase sensitivity level or click s…" at bounding box center [431, 238] width 294 height 18
click at [370, 215] on button "Start Recording" at bounding box center [431, 213] width 328 height 18
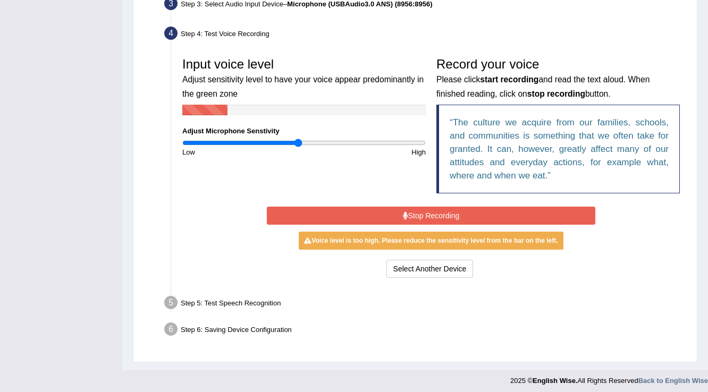
click at [367, 207] on button "Stop Recording" at bounding box center [431, 216] width 328 height 18
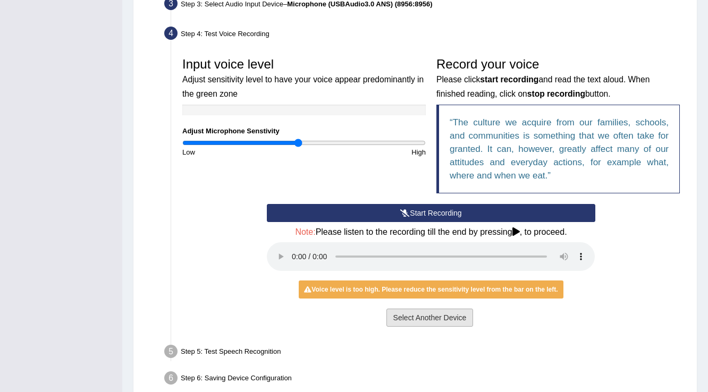
click at [392, 319] on button "Select Another Device" at bounding box center [429, 318] width 87 height 18
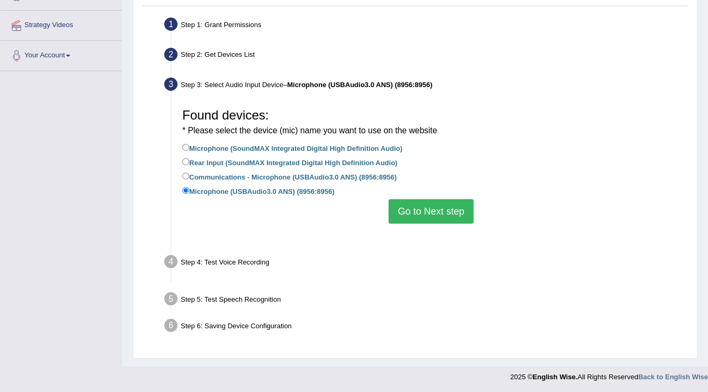
scroll to position [167, 0]
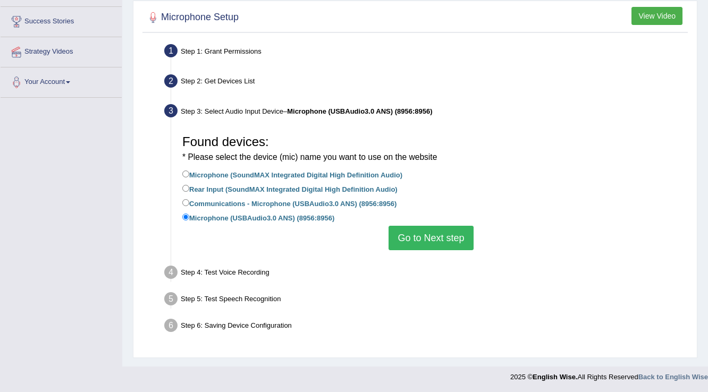
click at [278, 202] on label "Communications - Microphone (USBAudio3.0 ANS) (8956:8956)" at bounding box center [289, 203] width 214 height 12
click at [189, 202] on input "Communications - Microphone (USBAudio3.0 ANS) (8956:8956)" at bounding box center [185, 202] width 7 height 7
radio input "true"
click at [408, 239] on button "Go to Next step" at bounding box center [430, 238] width 84 height 24
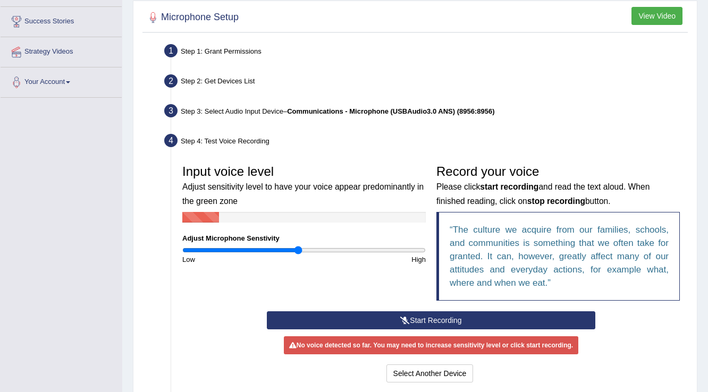
click at [393, 315] on button "Start Recording" at bounding box center [431, 320] width 328 height 18
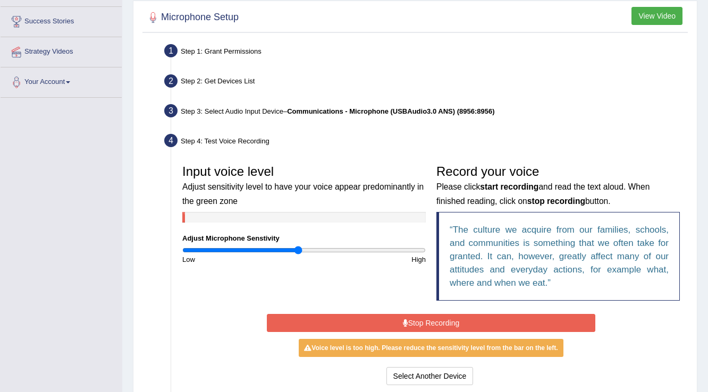
click at [380, 329] on button "Stop Recording" at bounding box center [431, 323] width 328 height 18
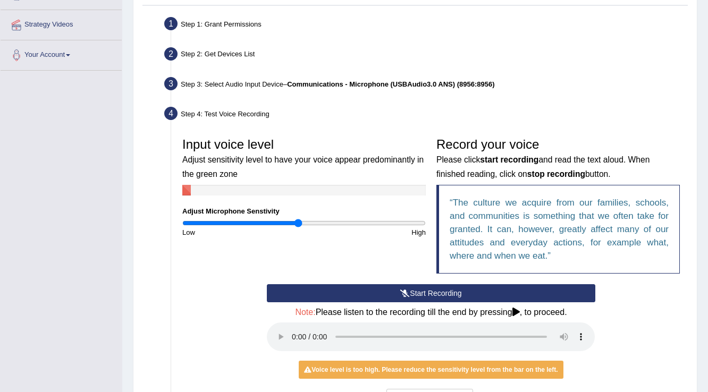
scroll to position [209, 0]
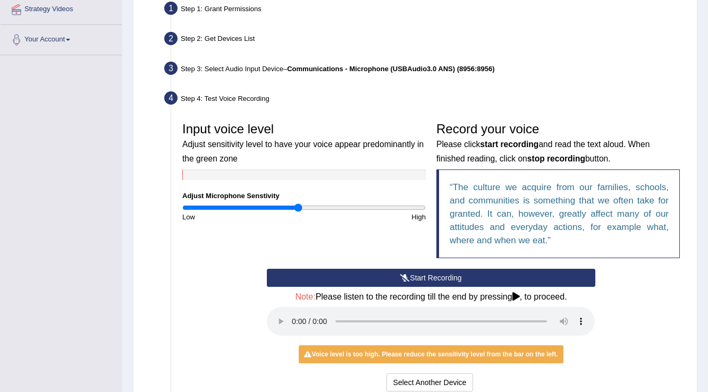
click at [397, 275] on button "Start Recording" at bounding box center [431, 278] width 328 height 18
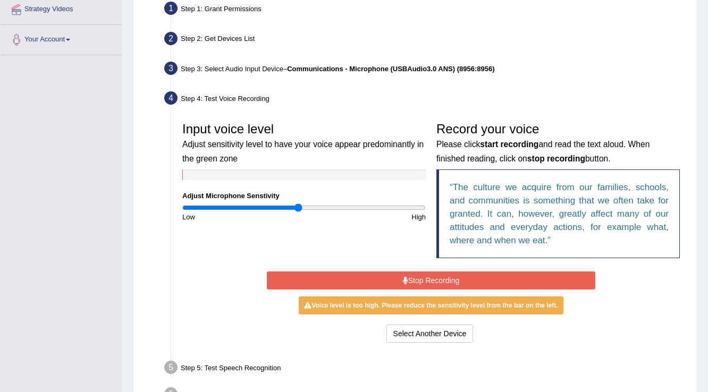
click at [392, 277] on button "Stop Recording" at bounding box center [431, 281] width 328 height 18
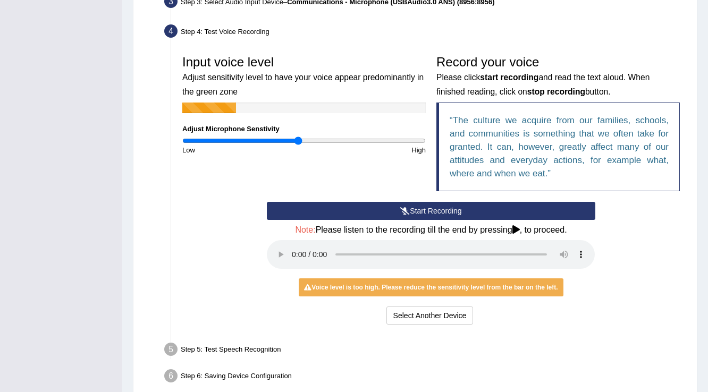
scroll to position [294, 0]
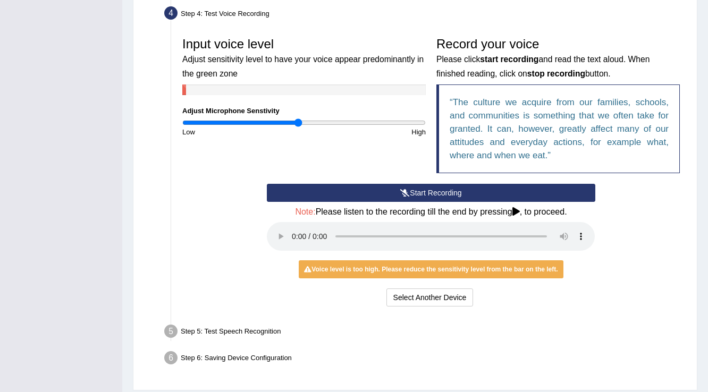
click at [268, 332] on div "Step 5: Test Speech Recognition" at bounding box center [425, 332] width 532 height 23
click at [395, 343] on ul "Step 1: Grant Permissions To access your microphone(s), we need permission to a…" at bounding box center [415, 141] width 540 height 457
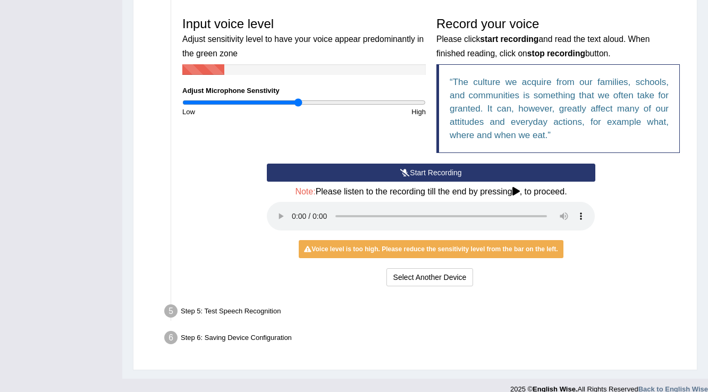
scroll to position [326, 0]
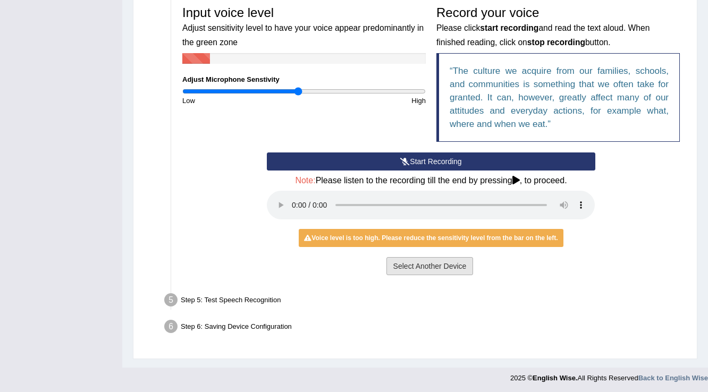
click at [402, 270] on button "Select Another Device" at bounding box center [429, 266] width 87 height 18
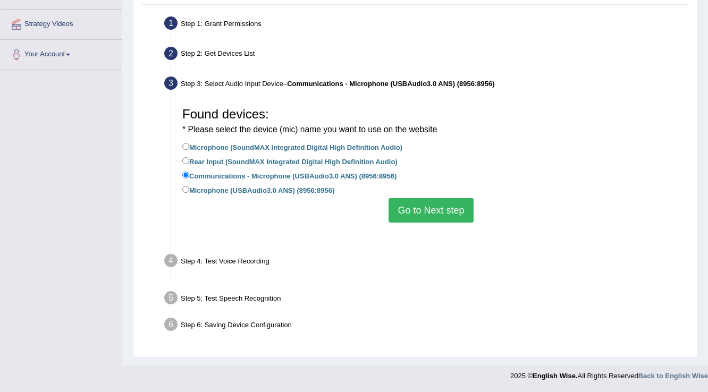
scroll to position [167, 0]
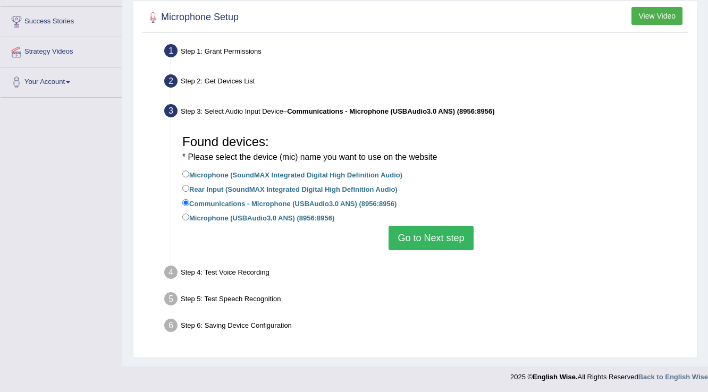
click at [282, 172] on label "Microphone (SoundMAX Integrated Digital High Definition Audio)" at bounding box center [292, 174] width 220 height 12
click at [189, 172] on input "Microphone (SoundMAX Integrated Digital High Definition Audio)" at bounding box center [185, 174] width 7 height 7
radio input "true"
click at [456, 229] on button "Go to Next step" at bounding box center [430, 238] width 84 height 24
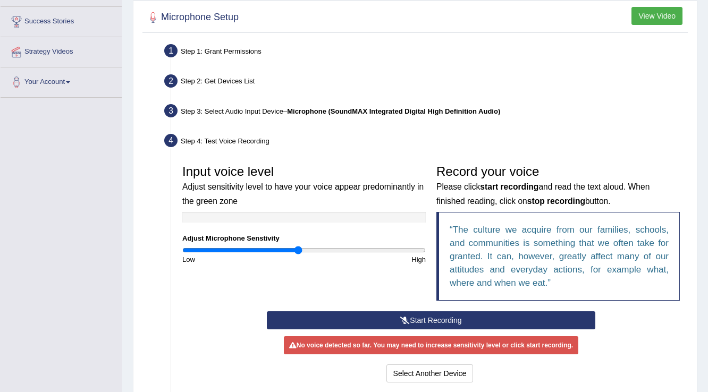
click at [415, 315] on button "Start Recording" at bounding box center [431, 320] width 328 height 18
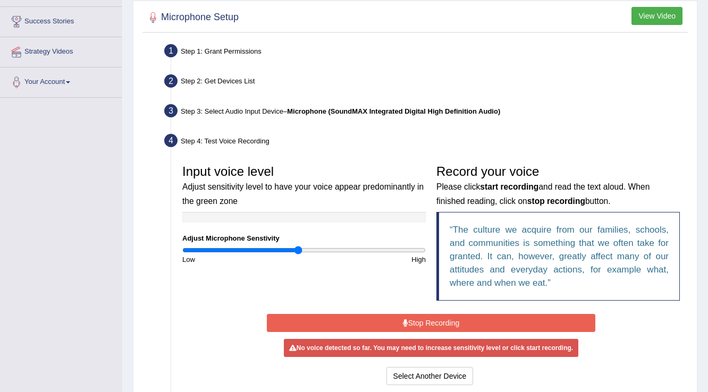
click at [414, 325] on button "Stop Recording" at bounding box center [431, 323] width 328 height 18
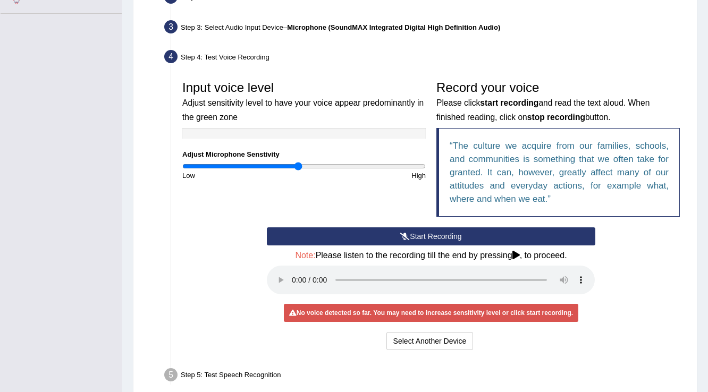
scroll to position [252, 0]
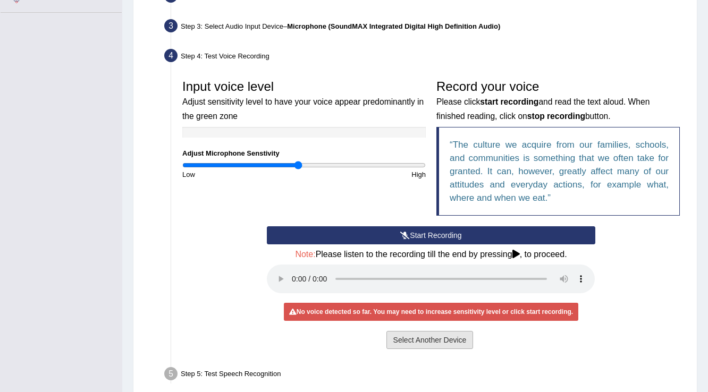
click at [431, 337] on button "Select Another Device" at bounding box center [429, 340] width 87 height 18
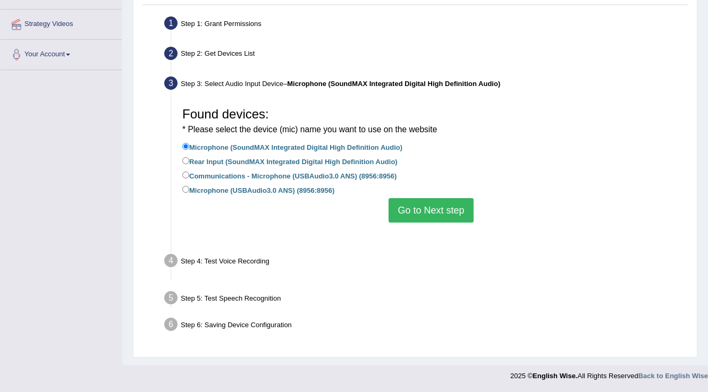
scroll to position [167, 0]
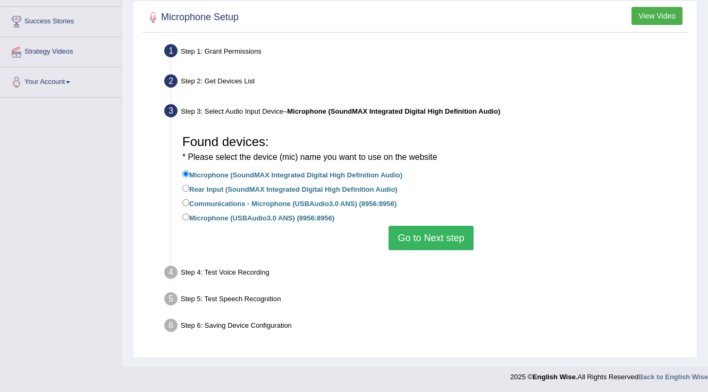
click at [399, 242] on button "Go to Next step" at bounding box center [430, 238] width 84 height 24
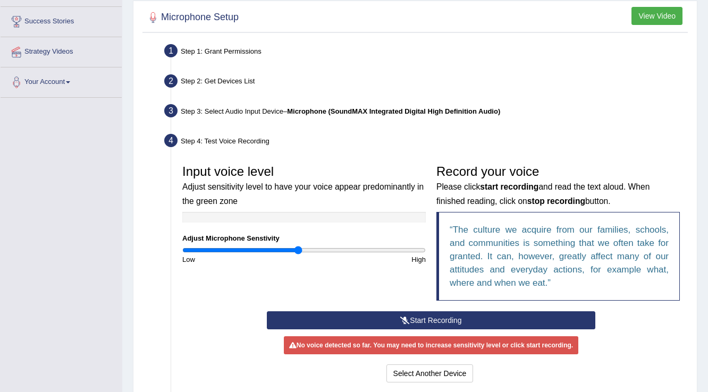
click at [393, 317] on button "Start Recording" at bounding box center [431, 320] width 328 height 18
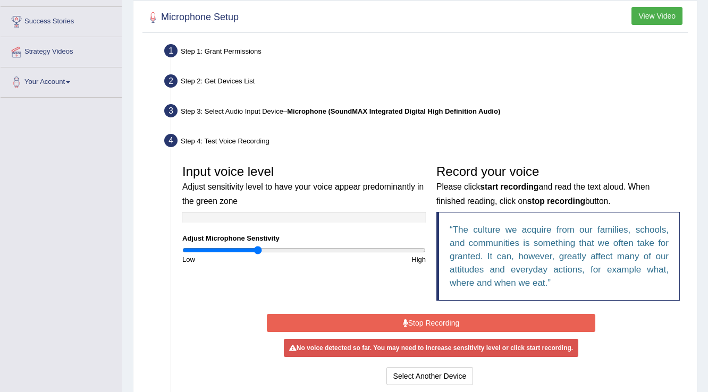
drag, startPoint x: 298, startPoint y: 249, endPoint x: 257, endPoint y: 249, distance: 40.4
type input "0.62"
click at [257, 249] on input "range" at bounding box center [303, 250] width 243 height 9
click at [463, 325] on button "Stop Recording" at bounding box center [431, 323] width 328 height 18
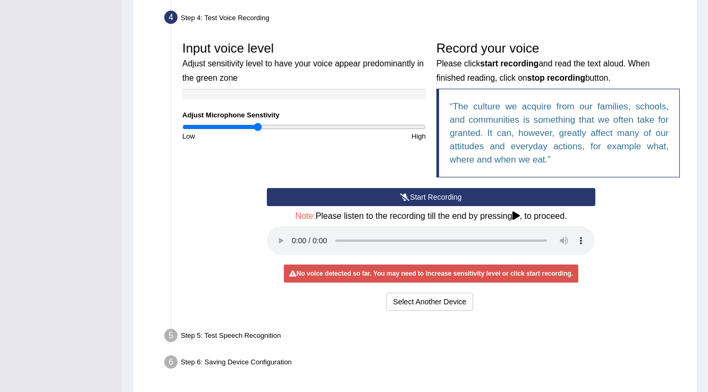
scroll to position [294, 0]
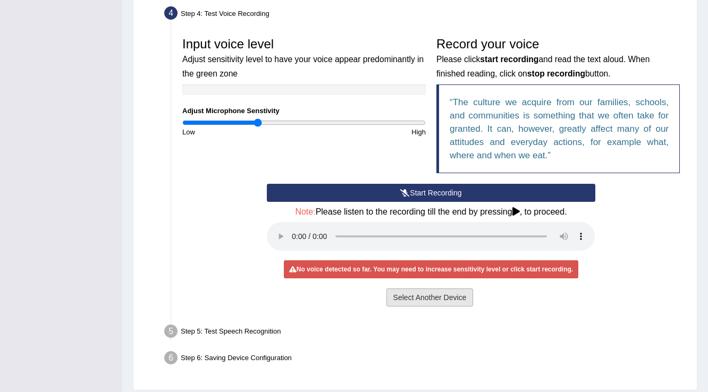
click at [440, 294] on button "Select Another Device" at bounding box center [429, 298] width 87 height 18
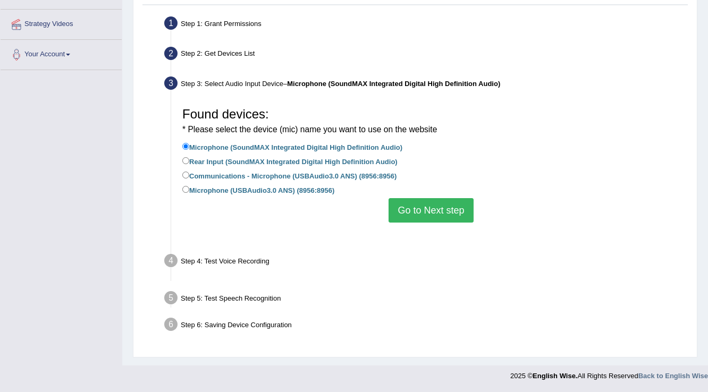
scroll to position [167, 0]
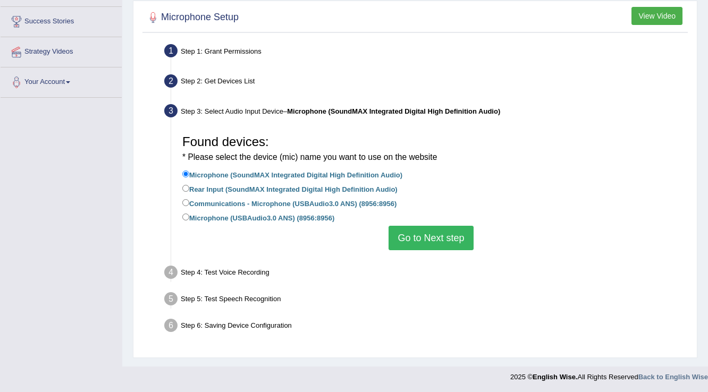
click at [206, 205] on label "Communications - Microphone (USBAudio3.0 ANS) (8956:8956)" at bounding box center [289, 203] width 214 height 12
click at [189, 205] on input "Communications - Microphone (USBAudio3.0 ANS) (8956:8956)" at bounding box center [185, 202] width 7 height 7
radio input "true"
click at [469, 244] on button "Go to Next step" at bounding box center [430, 238] width 84 height 24
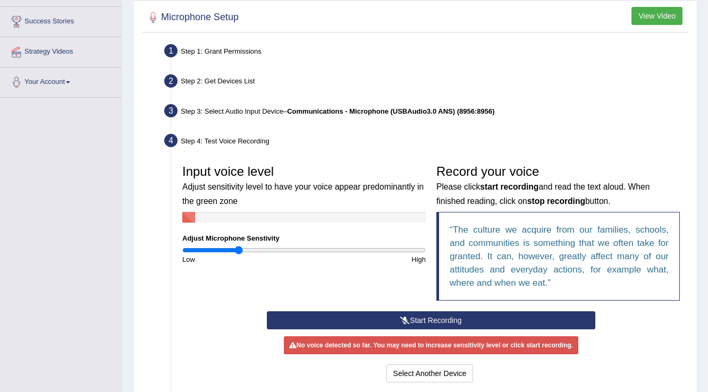
drag, startPoint x: 256, startPoint y: 250, endPoint x: 239, endPoint y: 249, distance: 16.5
type input "0.46"
click at [239, 249] on input "range" at bounding box center [303, 250] width 243 height 9
click at [336, 320] on button "Start Recording" at bounding box center [431, 320] width 328 height 18
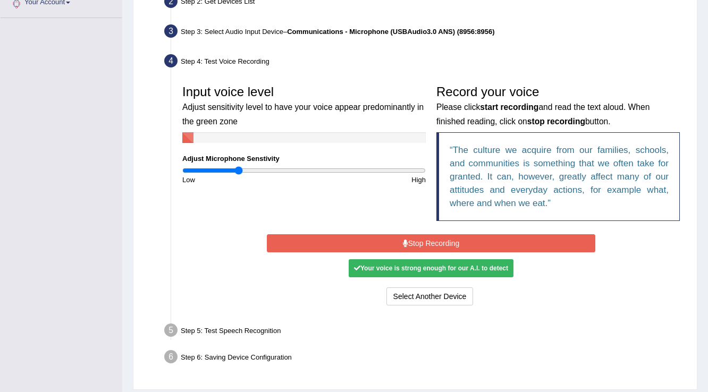
scroll to position [252, 0]
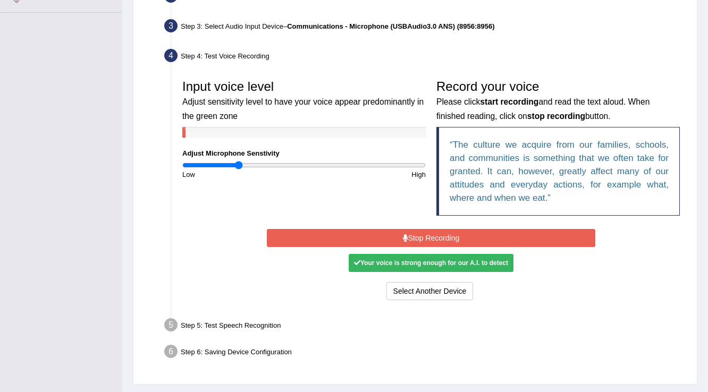
click at [362, 233] on button "Stop Recording" at bounding box center [431, 238] width 328 height 18
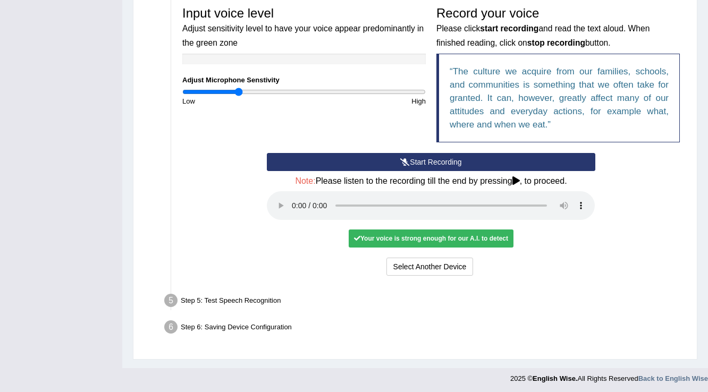
scroll to position [326, 0]
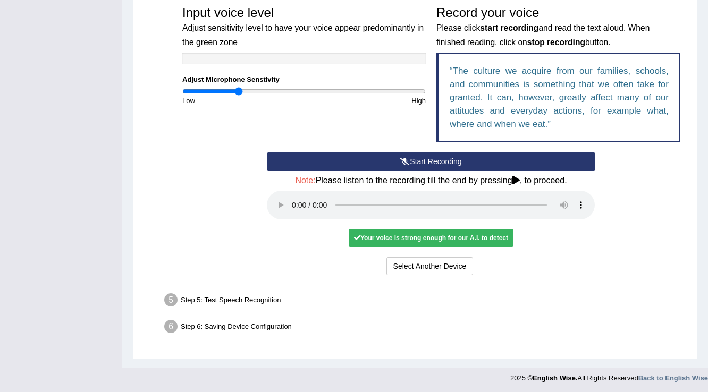
click at [358, 238] on icon at bounding box center [357, 238] width 6 height 6
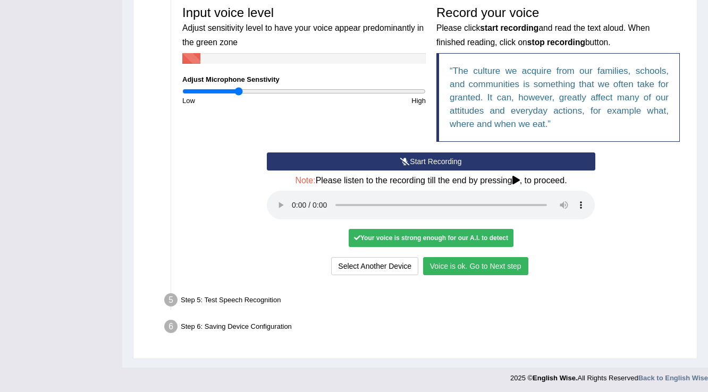
click at [434, 268] on button "Voice is ok. Go to Next step" at bounding box center [475, 266] width 105 height 18
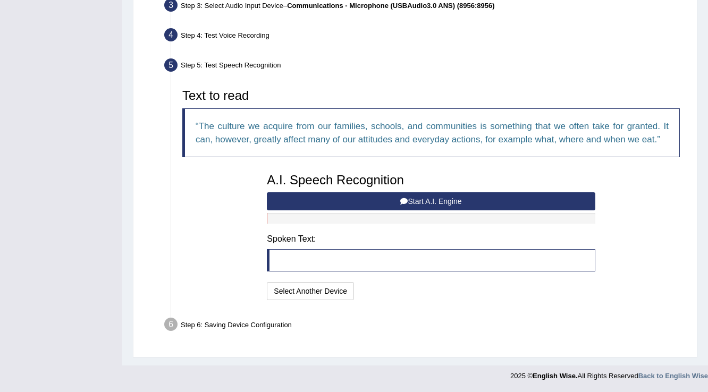
scroll to position [270, 0]
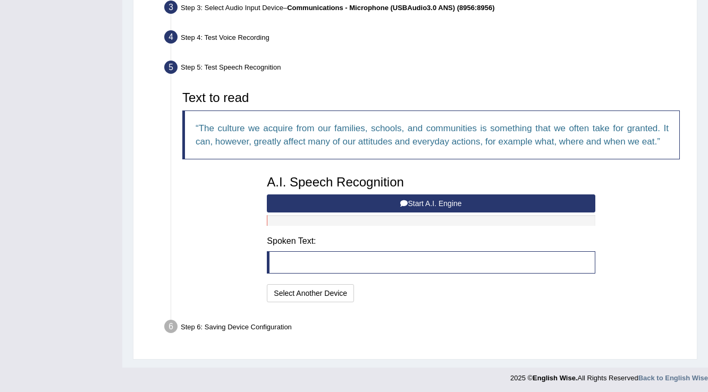
click at [400, 201] on icon at bounding box center [403, 203] width 7 height 7
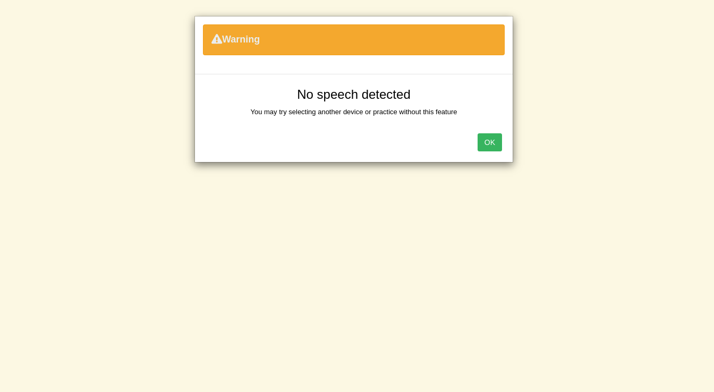
click at [492, 142] on button "OK" at bounding box center [490, 142] width 24 height 18
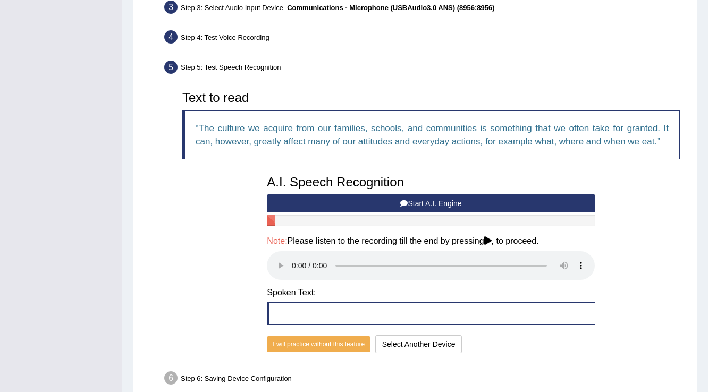
click at [487, 201] on button "Start A.I. Engine" at bounding box center [431, 203] width 328 height 18
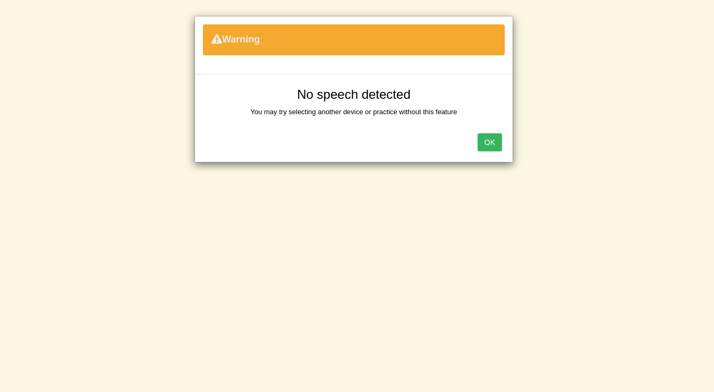
click at [482, 145] on button "OK" at bounding box center [490, 142] width 24 height 18
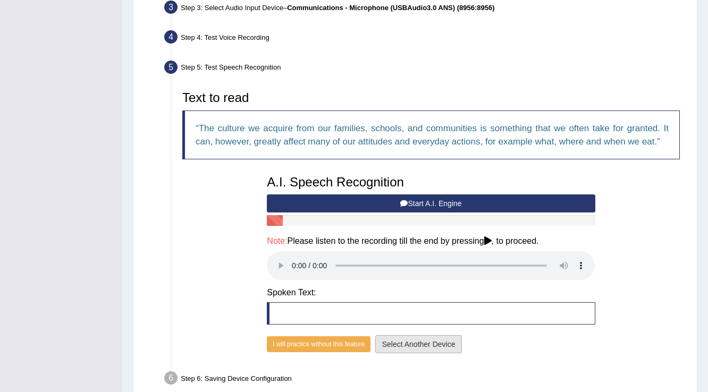
click at [383, 345] on button "Select Another Device" at bounding box center [418, 344] width 87 height 18
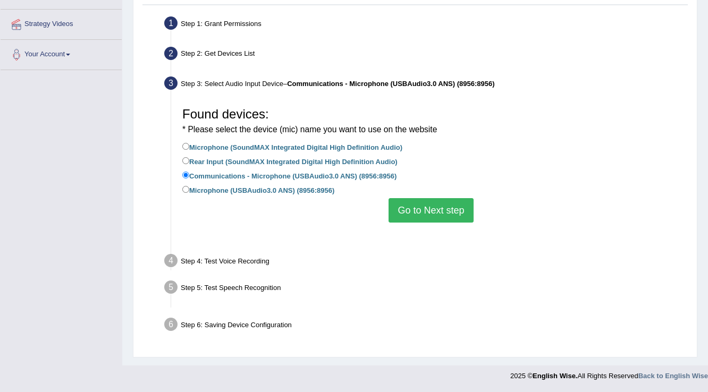
scroll to position [167, 0]
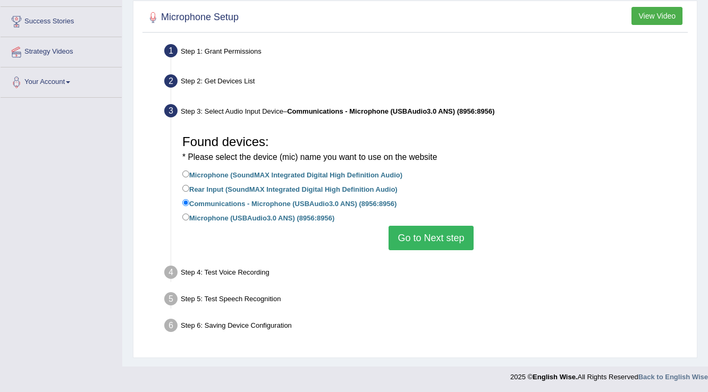
click at [197, 216] on label "Microphone (USBAudio3.0 ANS) (8956:8956)" at bounding box center [258, 217] width 152 height 12
click at [189, 216] on input "Microphone (USBAudio3.0 ANS) (8956:8956)" at bounding box center [185, 217] width 7 height 7
radio input "true"
click at [418, 243] on button "Go to Next step" at bounding box center [430, 238] width 84 height 24
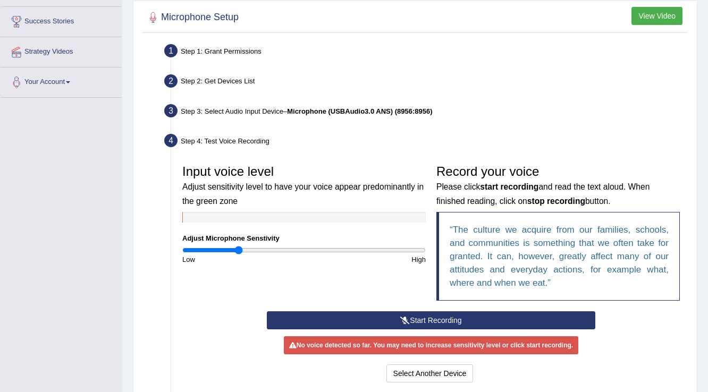
click at [340, 316] on button "Start Recording" at bounding box center [431, 320] width 328 height 18
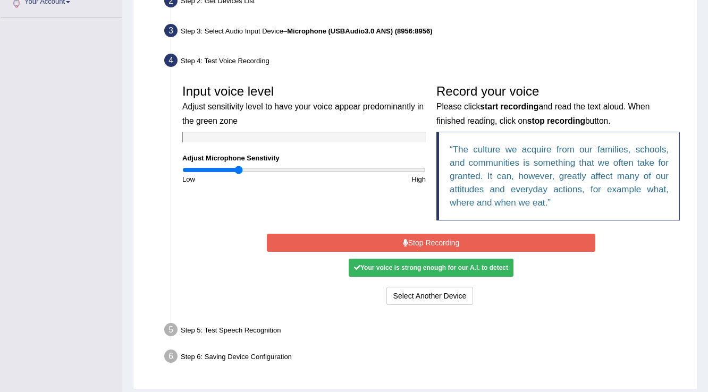
scroll to position [277, 0]
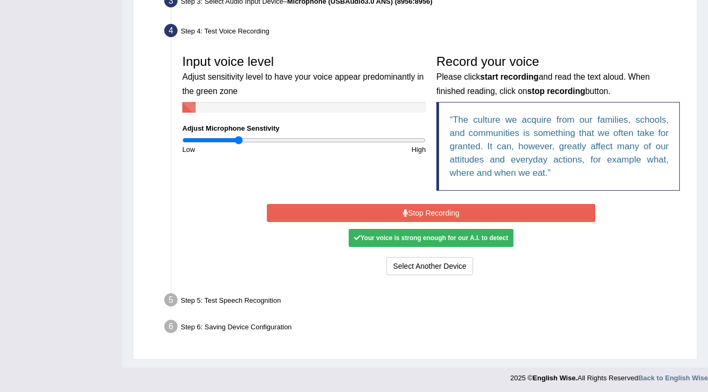
click at [381, 210] on button "Stop Recording" at bounding box center [431, 213] width 328 height 18
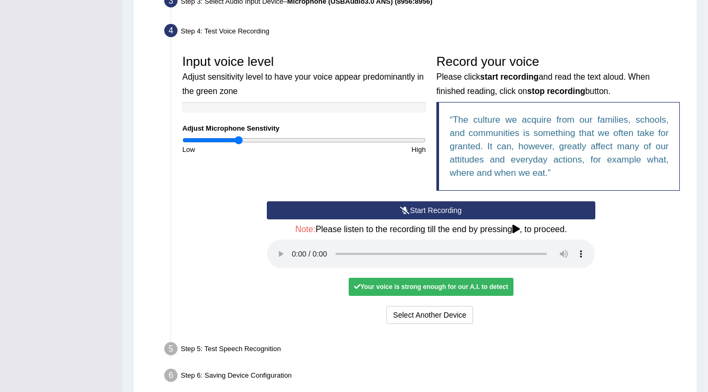
click at [391, 287] on div "Your voice is strong enough for our A.I. to detect" at bounding box center [431, 287] width 165 height 18
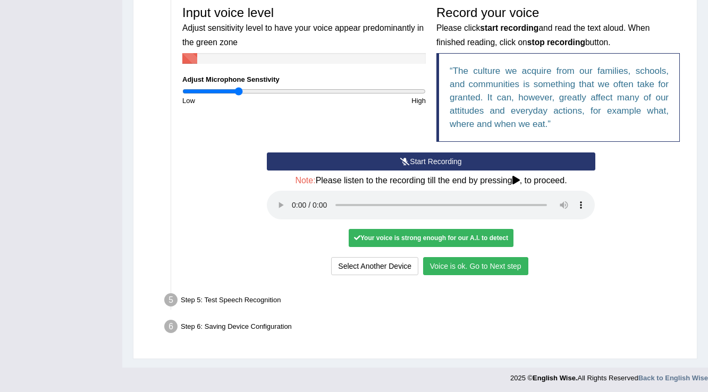
click at [481, 265] on button "Voice is ok. Go to Next step" at bounding box center [475, 266] width 105 height 18
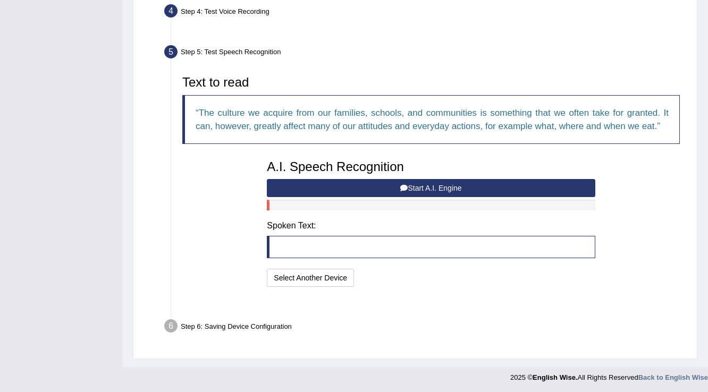
scroll to position [270, 0]
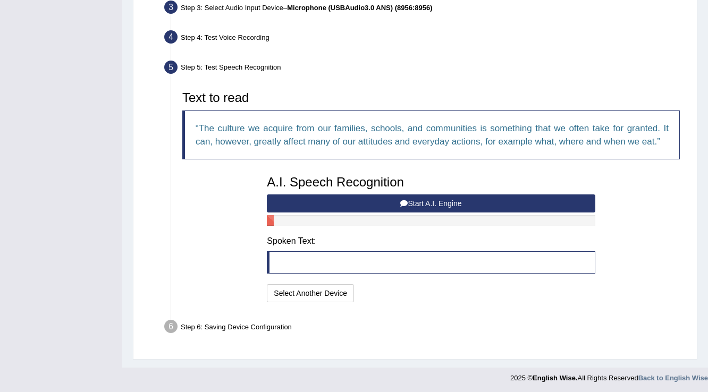
click at [378, 203] on button "Start A.I. Engine" at bounding box center [431, 203] width 328 height 18
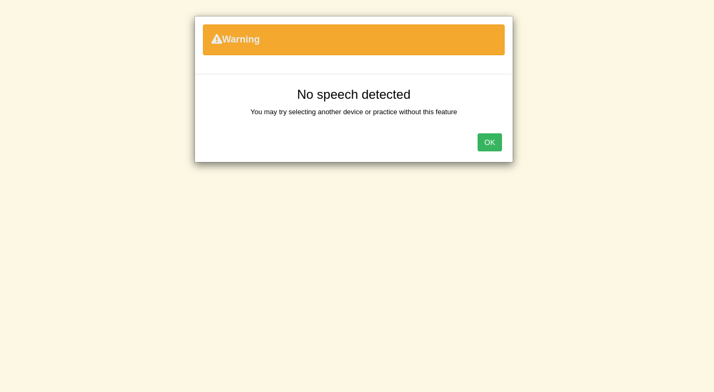
click at [496, 145] on button "OK" at bounding box center [490, 142] width 24 height 18
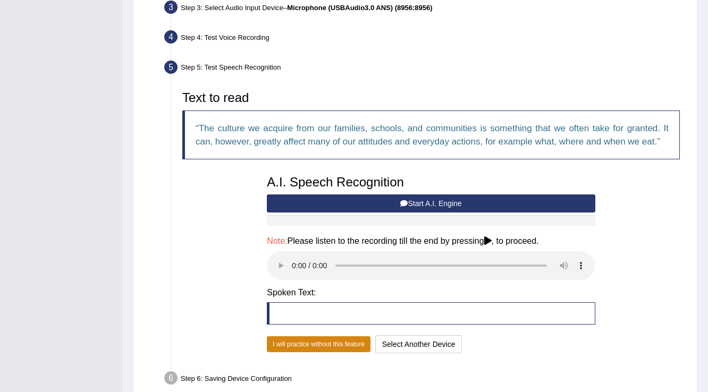
click at [273, 345] on button "I will practice without this feature" at bounding box center [319, 344] width 104 height 16
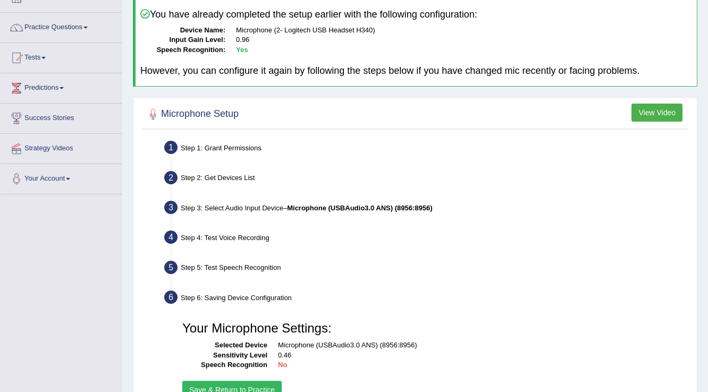
scroll to position [166, 0]
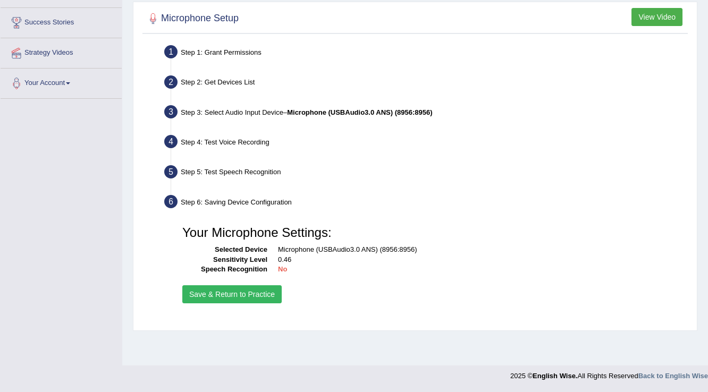
click at [236, 298] on button "Save & Return to Practice" at bounding box center [231, 294] width 99 height 18
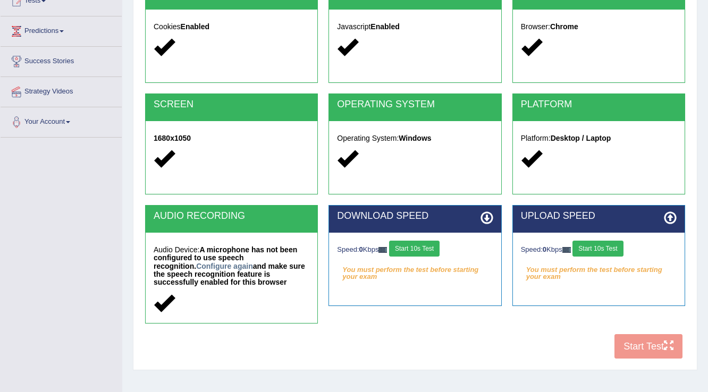
scroll to position [128, 0]
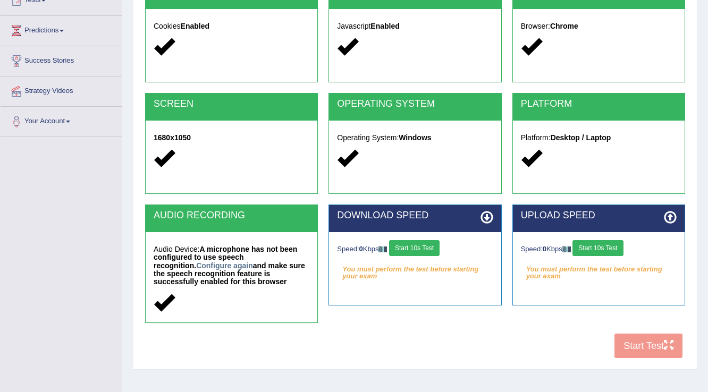
click at [430, 243] on button "Start 10s Test" at bounding box center [414, 248] width 50 height 16
click at [595, 250] on button "Start 10s Test" at bounding box center [597, 248] width 50 height 16
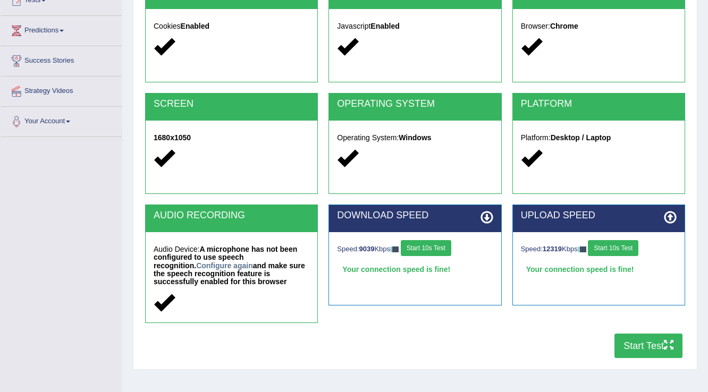
click at [643, 351] on button "Start Test" at bounding box center [648, 346] width 68 height 24
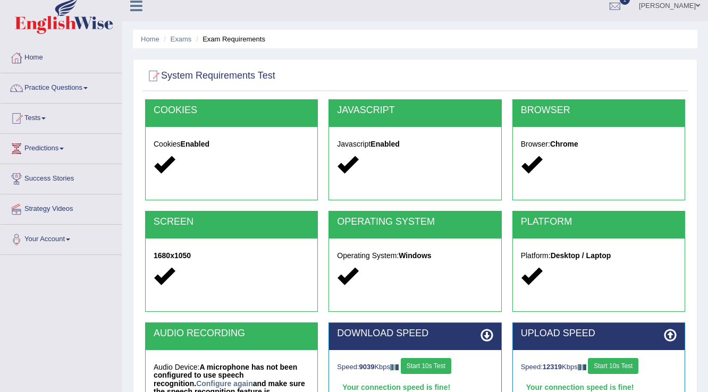
scroll to position [0, 0]
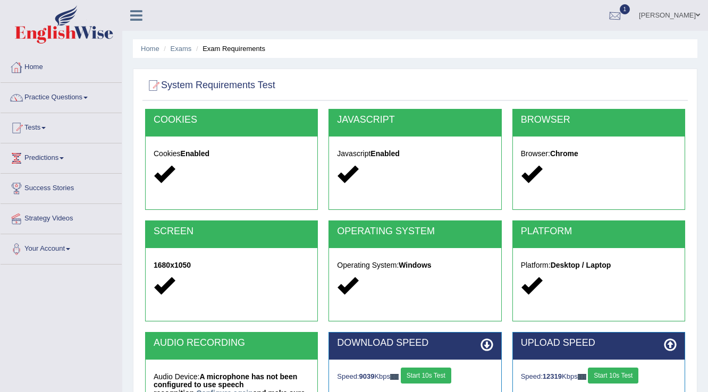
click at [623, 18] on div at bounding box center [615, 16] width 16 height 16
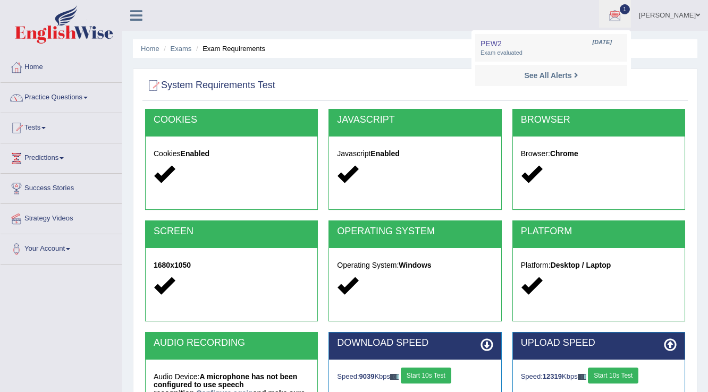
click at [413, 22] on ul "Lawrence Toggle navigation Username: LawrenceFC Access Type: Online Subscriptio…" at bounding box center [503, 15] width 410 height 30
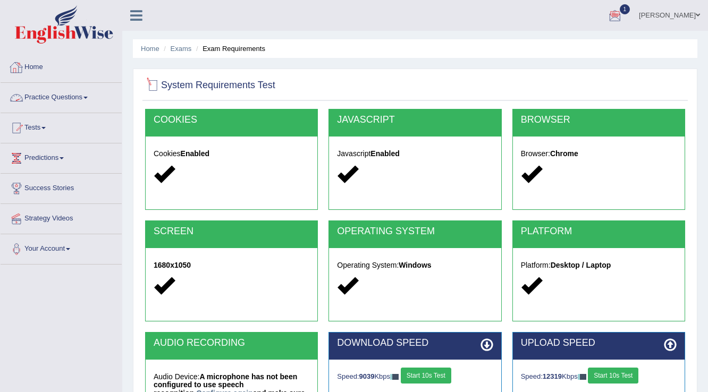
click at [32, 70] on link "Home" at bounding box center [61, 66] width 121 height 27
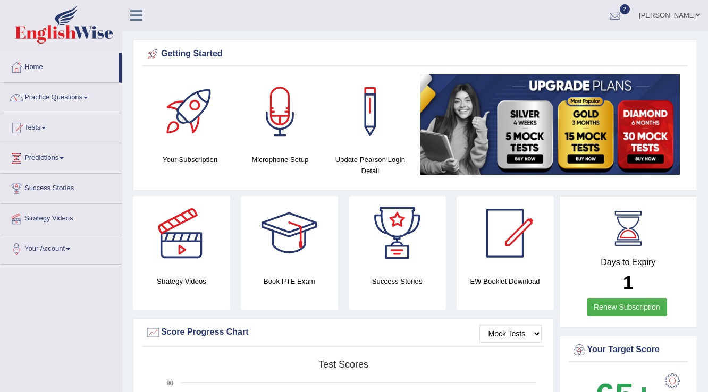
click at [623, 21] on div at bounding box center [615, 16] width 16 height 16
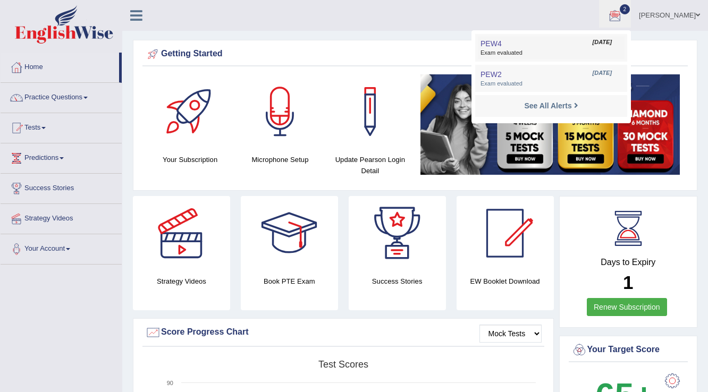
click at [526, 51] on span "Exam evaluated" at bounding box center [550, 53] width 141 height 9
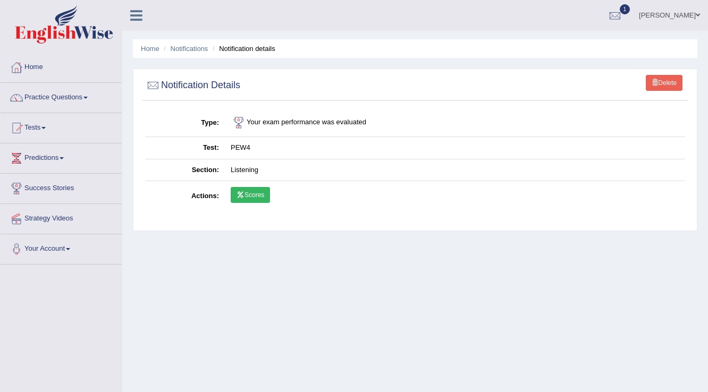
click at [266, 200] on link "Scores" at bounding box center [250, 195] width 39 height 16
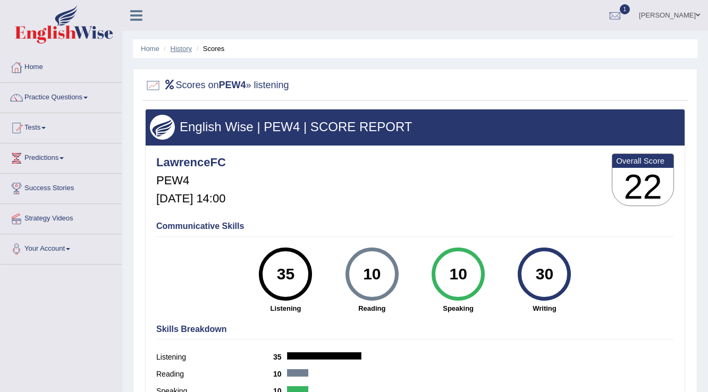
click at [183, 47] on link "History" at bounding box center [181, 49] width 21 height 8
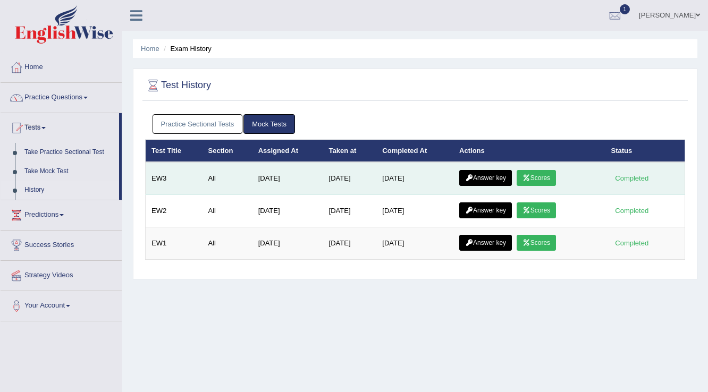
click at [541, 178] on link "Scores" at bounding box center [535, 178] width 39 height 16
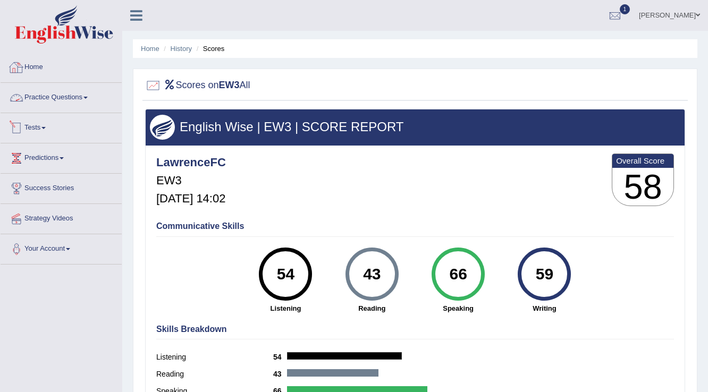
click at [31, 64] on link "Home" at bounding box center [61, 66] width 121 height 27
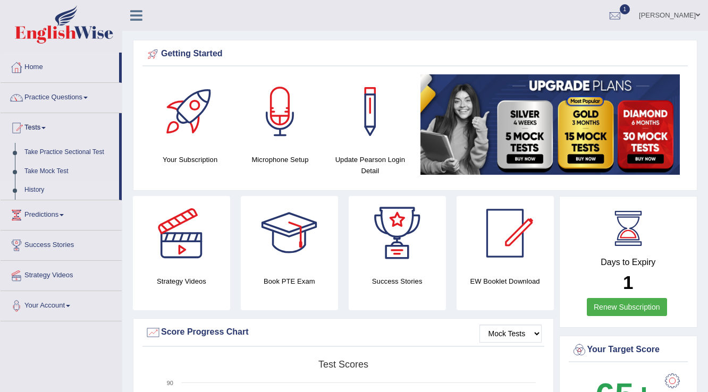
click at [37, 190] on link "History" at bounding box center [69, 190] width 99 height 19
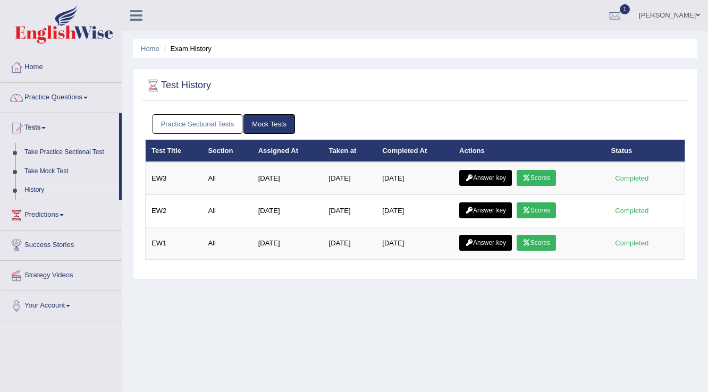
click at [176, 124] on link "Practice Sectional Tests" at bounding box center [197, 124] width 90 height 20
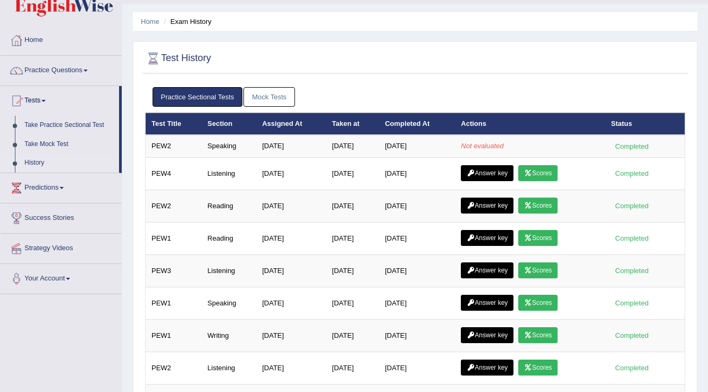
scroll to position [43, 0]
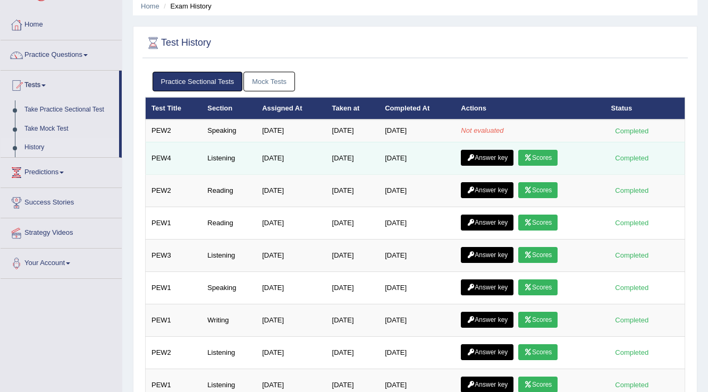
click at [539, 157] on link "Scores" at bounding box center [537, 158] width 39 height 16
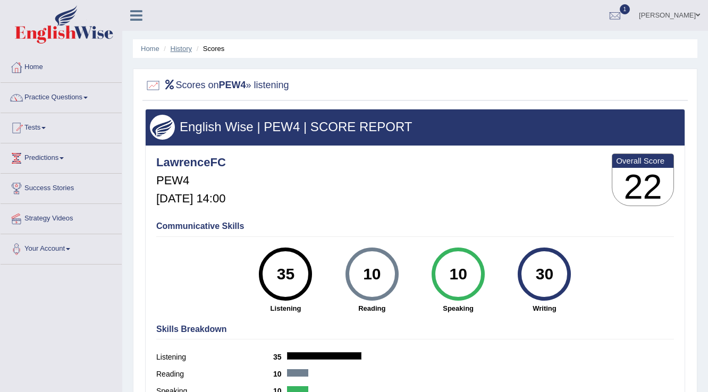
click at [184, 49] on link "History" at bounding box center [181, 49] width 21 height 8
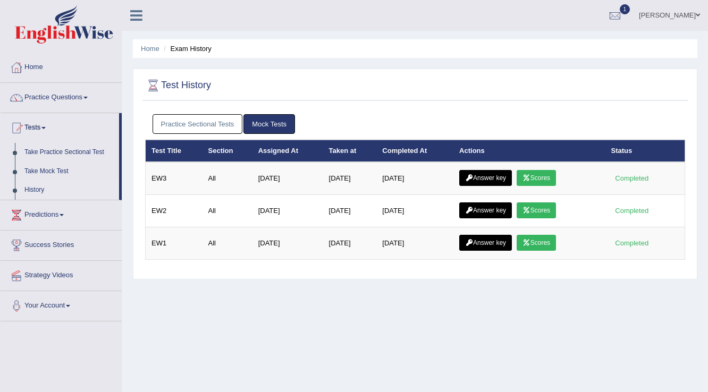
click at [214, 128] on link "Practice Sectional Tests" at bounding box center [197, 124] width 90 height 20
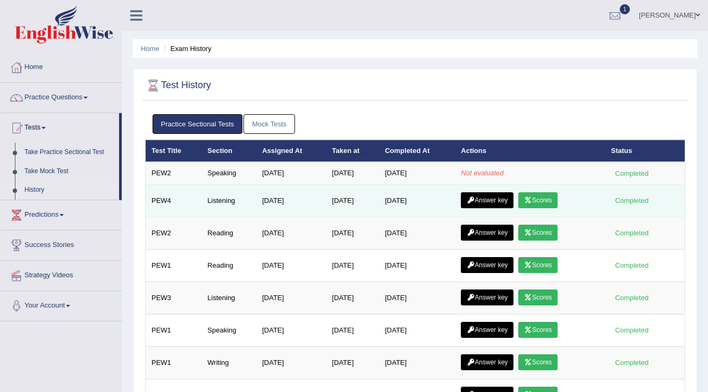
click at [485, 199] on link "Answer key" at bounding box center [487, 200] width 53 height 16
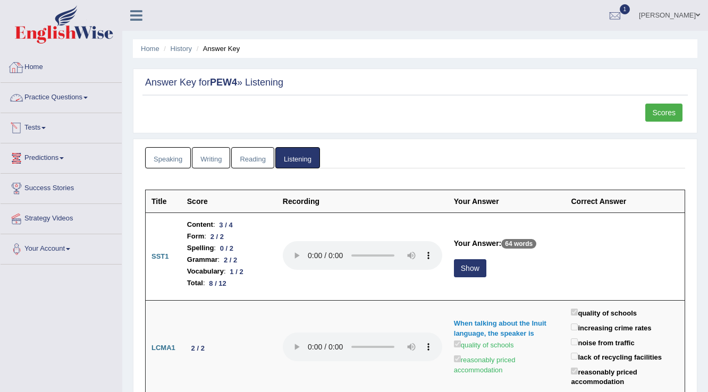
click at [40, 67] on link "Home" at bounding box center [61, 66] width 121 height 27
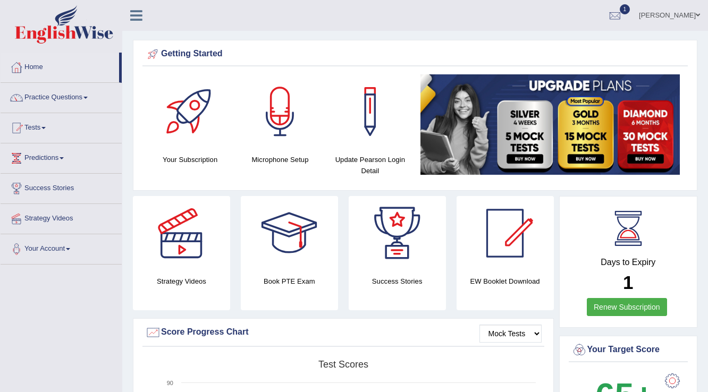
click at [484, 112] on img at bounding box center [549, 124] width 259 height 100
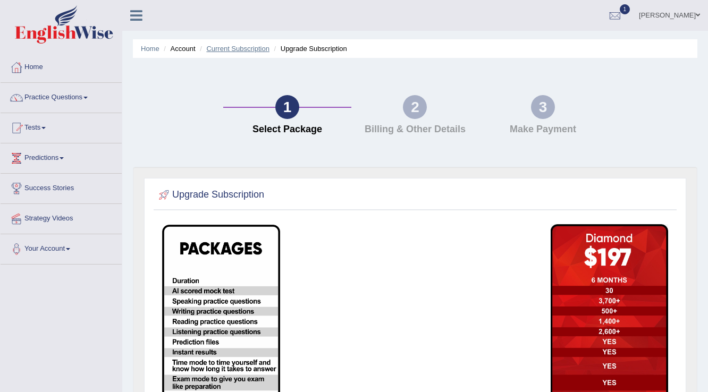
click at [234, 48] on link "Current Subscription" at bounding box center [237, 49] width 63 height 8
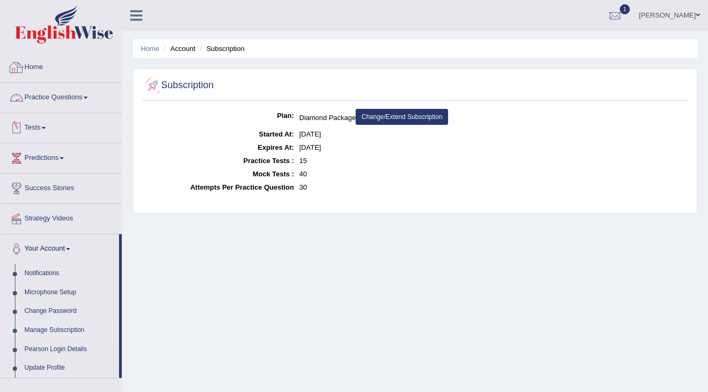
click at [31, 70] on link "Home" at bounding box center [61, 66] width 121 height 27
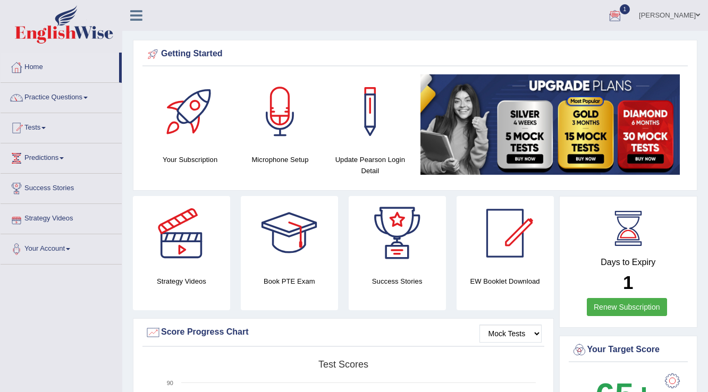
click at [699, 12] on span at bounding box center [698, 15] width 4 height 7
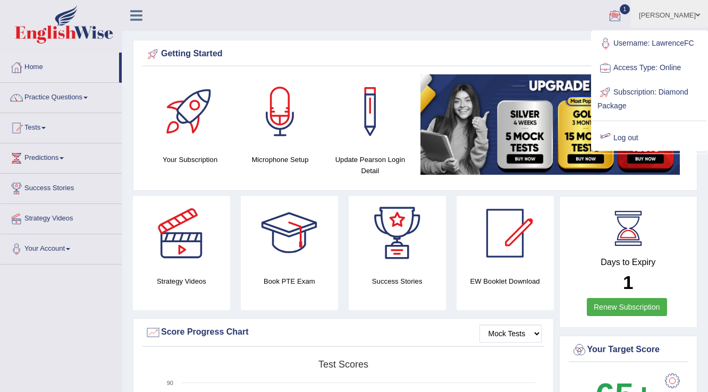
click at [631, 138] on link "Log out" at bounding box center [649, 138] width 115 height 24
